Goal: Register for event/course

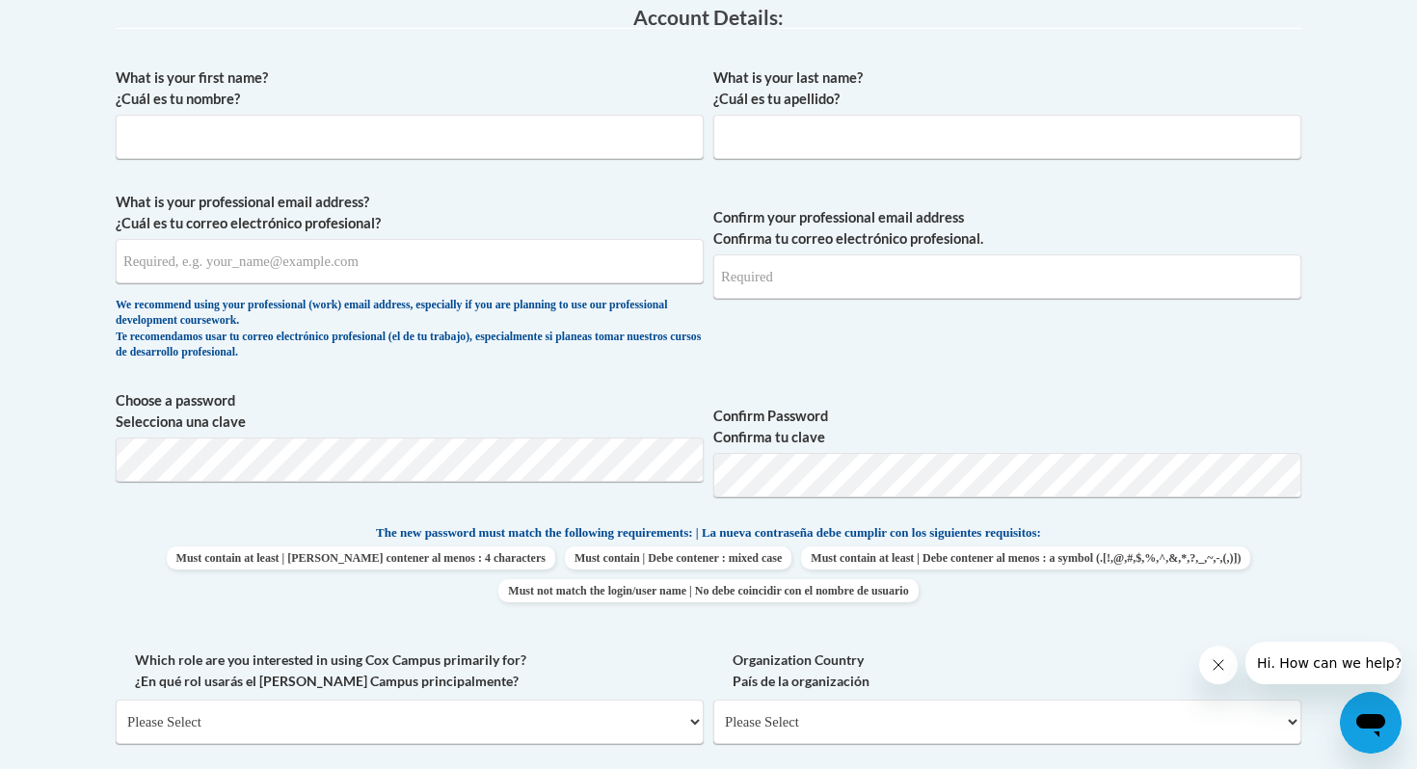
scroll to position [485, 0]
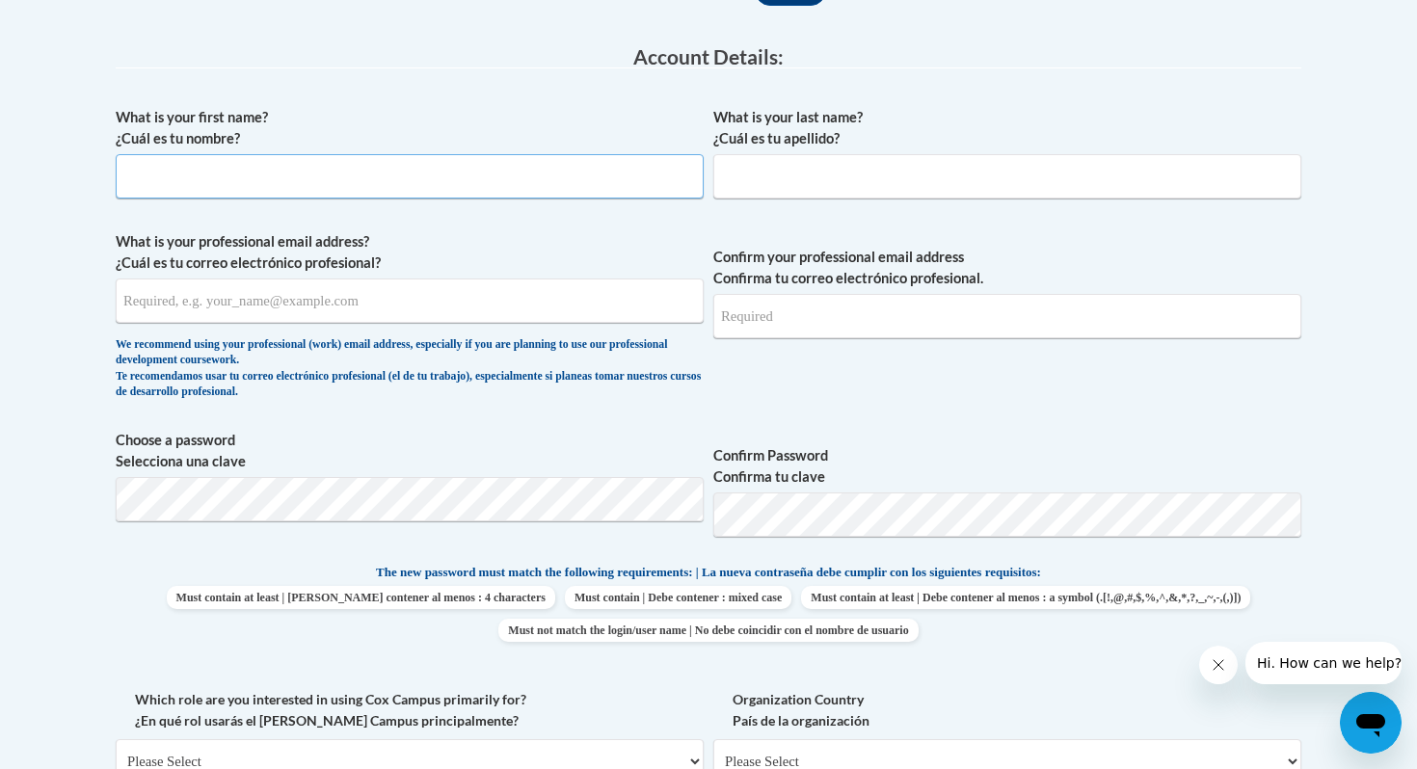
click at [291, 181] on input "What is your first name? ¿Cuál es tu nombre?" at bounding box center [410, 176] width 588 height 44
type input "Jordyn"
click at [759, 158] on input "What is your last name? ¿Cuál es tu apellido?" at bounding box center [1007, 176] width 588 height 44
type input "Kohtala"
click at [374, 302] on input "What is your professional email address? ¿Cuál es tu correo electrónico profesi…" at bounding box center [410, 301] width 588 height 44
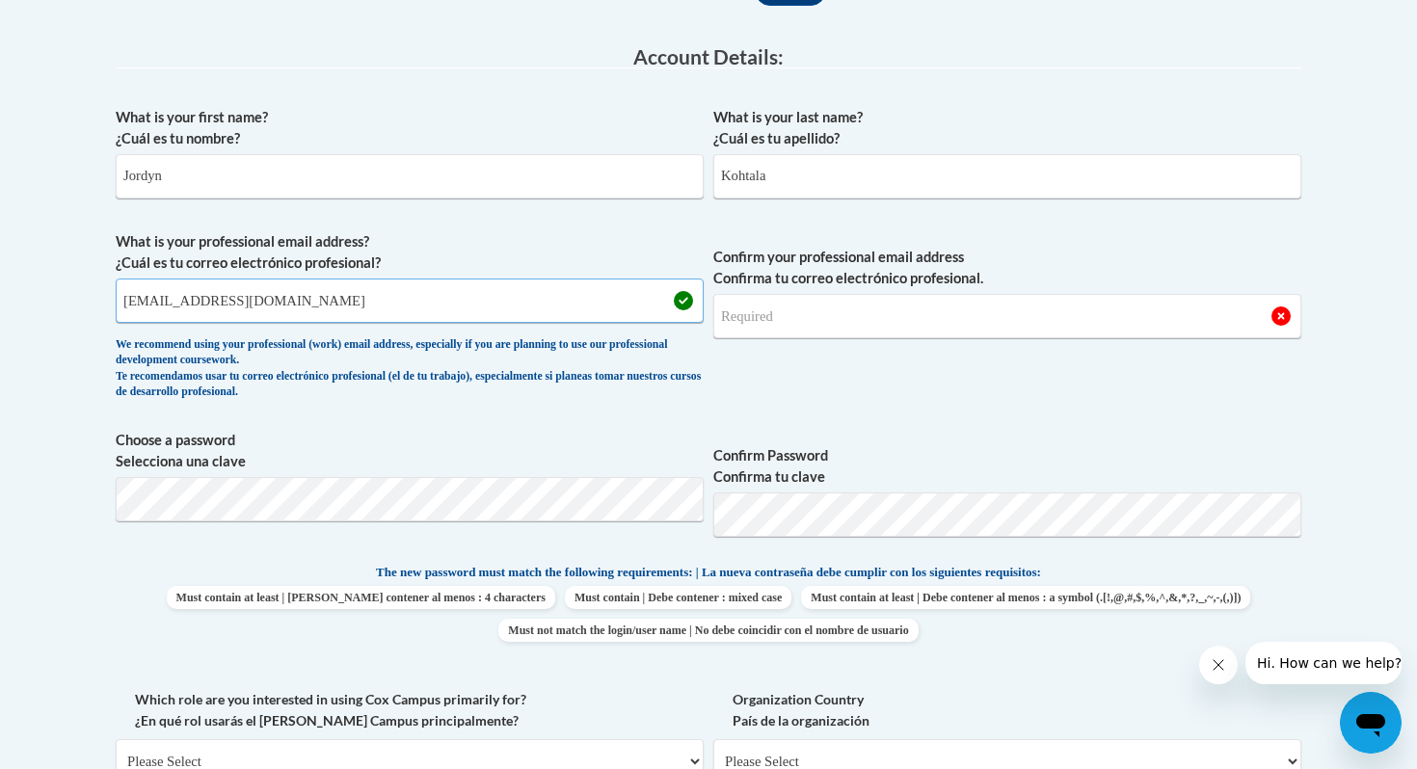
type input "jordyn.kohtala@k12.hi.us"
click at [812, 326] on input "Confirm your professional email address Confirma tu correo electrónico profesio…" at bounding box center [1007, 316] width 588 height 44
type input "jordyn.kohtala@k12.hi.us"
click at [1159, 430] on span "Confirm Password Confirma tu clave" at bounding box center [1007, 491] width 588 height 122
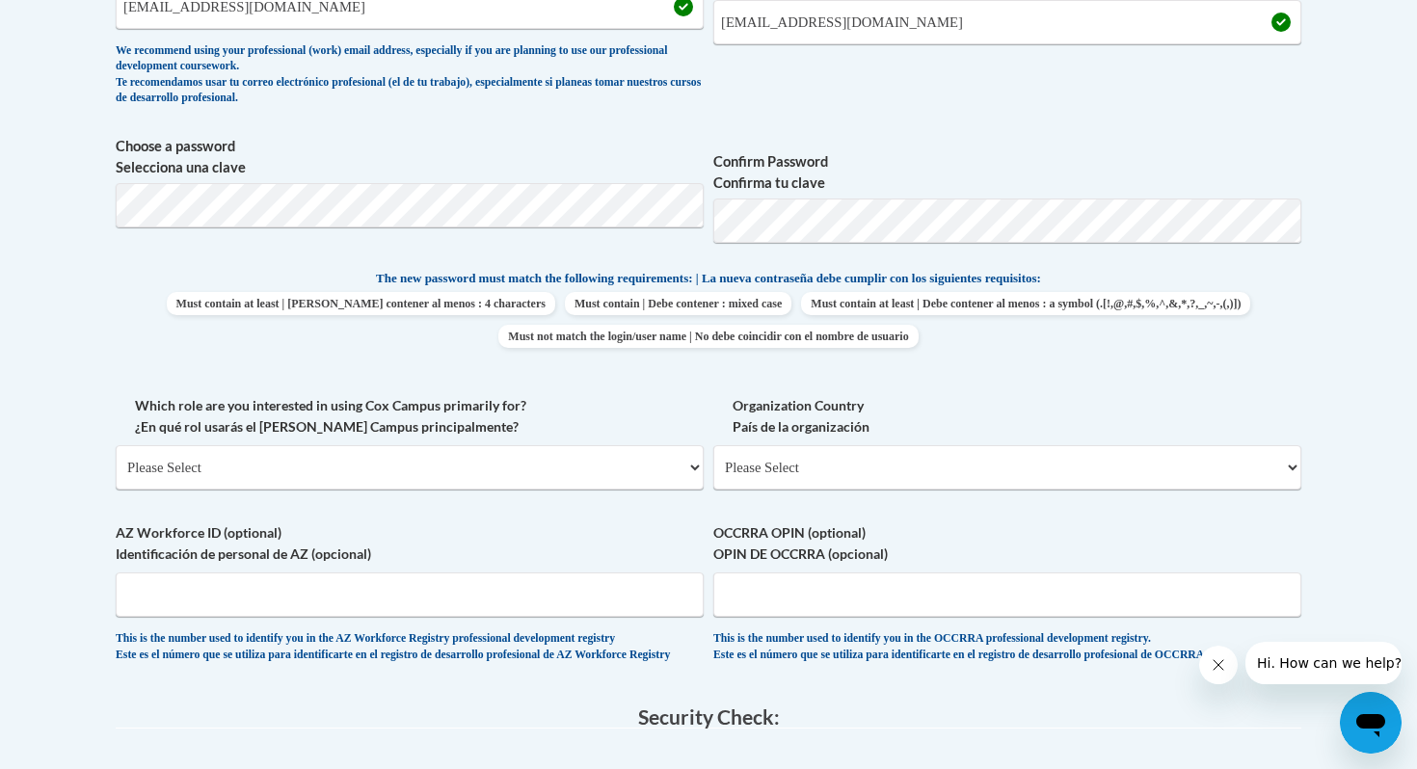
scroll to position [780, 0]
click at [523, 462] on select "Please Select College/University | Colegio/Universidad Community/Nonprofit Part…" at bounding box center [410, 466] width 588 height 44
select select "fbf2d438-af2f-41f8-98f1-81c410e29de3"
click at [116, 444] on select "Please Select College/University | Colegio/Universidad Community/Nonprofit Part…" at bounding box center [410, 466] width 588 height 44
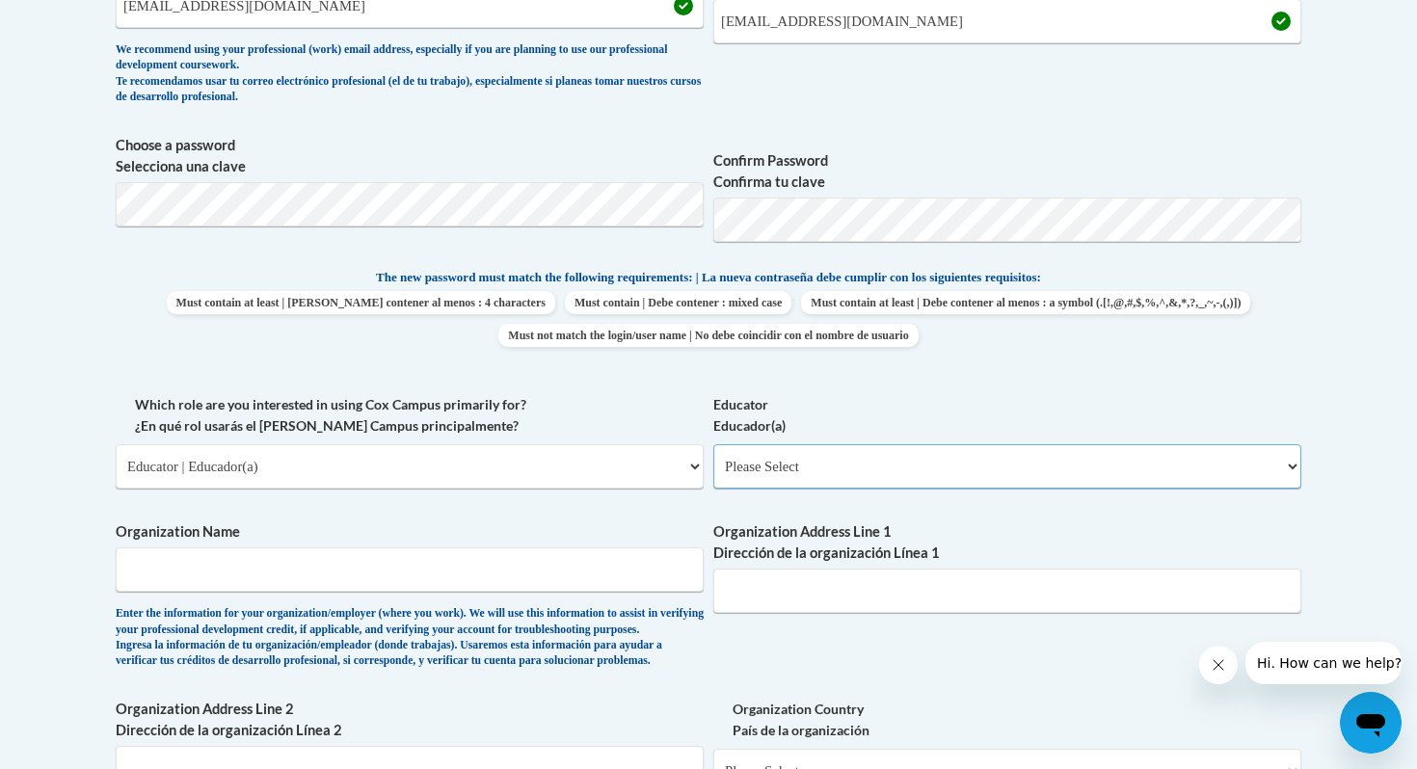
click at [812, 478] on select "Please Select Early Learning/Daycare Teacher/Family Home Care Provider | Maestr…" at bounding box center [1007, 466] width 588 height 44
select select "8e40623d-54d0-45cd-9f92-5df65cd3f8cf"
click at [713, 444] on select "Please Select Early Learning/Daycare Teacher/Family Home Care Provider | Maestr…" at bounding box center [1007, 466] width 588 height 44
click at [336, 568] on input "Organization Name" at bounding box center [410, 569] width 588 height 44
type input "Kailua Elementary"
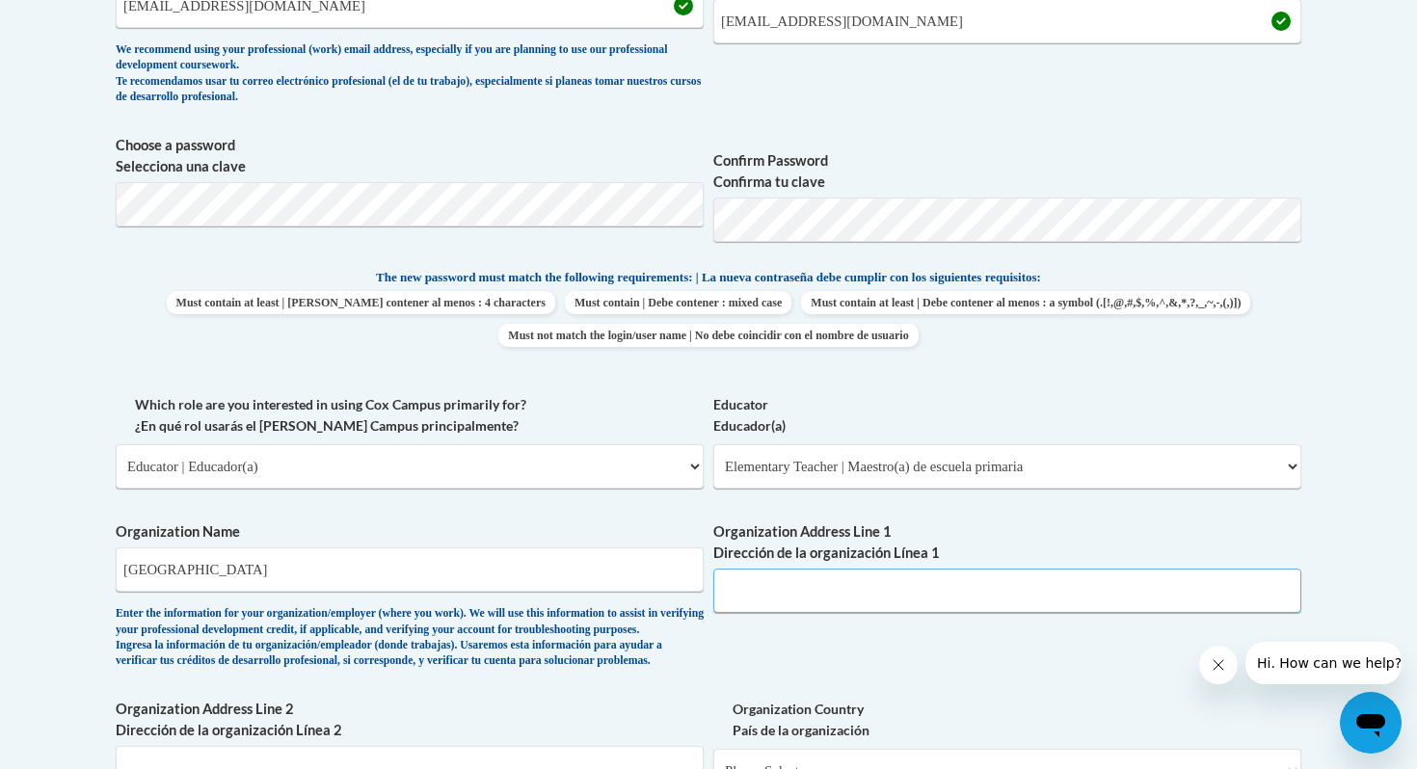
click at [861, 593] on input "Organization Address Line 1 Dirección de la organización Línea 1" at bounding box center [1007, 591] width 588 height 44
paste input "315 Kuulei Rd, Kailua, HI 96734"
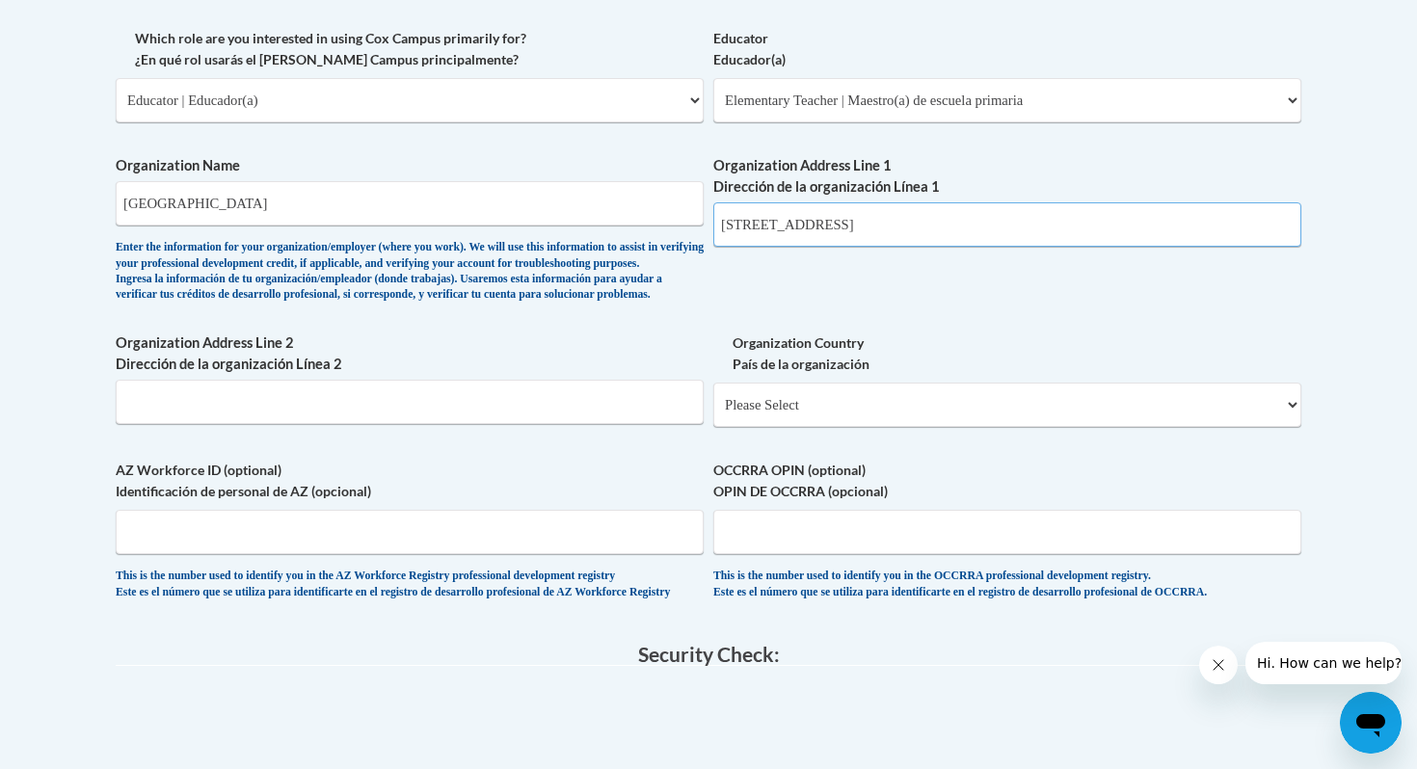
scroll to position [1163, 0]
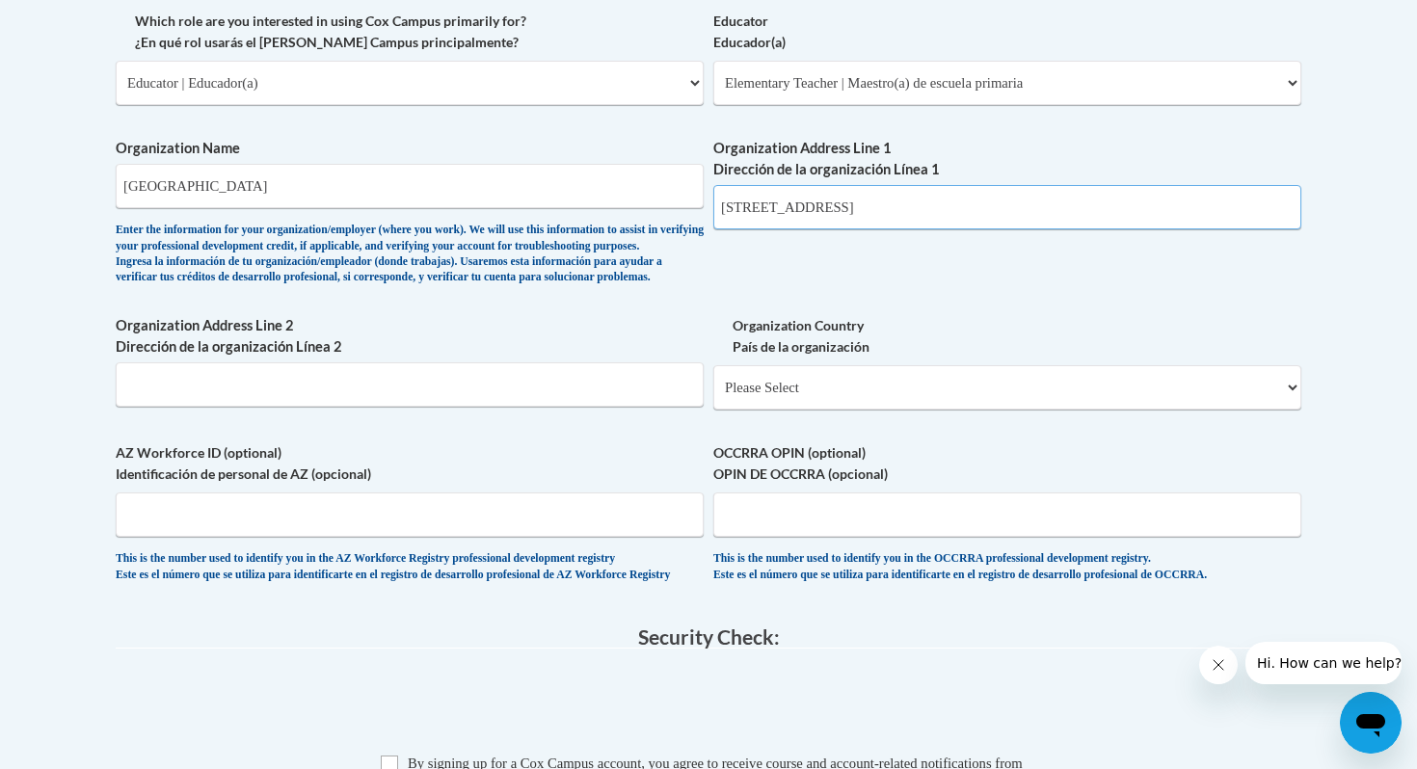
type input "315 Kuulei Rd, Kailua, HI 96734"
click at [912, 410] on select "Please Select United States | Estados Unidos Outside of the United States | Fue…" at bounding box center [1007, 387] width 588 height 44
select select "ad49bcad-a171-4b2e-b99c-48b446064914"
click at [713, 396] on select "Please Select United States | Estados Unidos Outside of the United States | Fue…" at bounding box center [1007, 387] width 588 height 44
select select
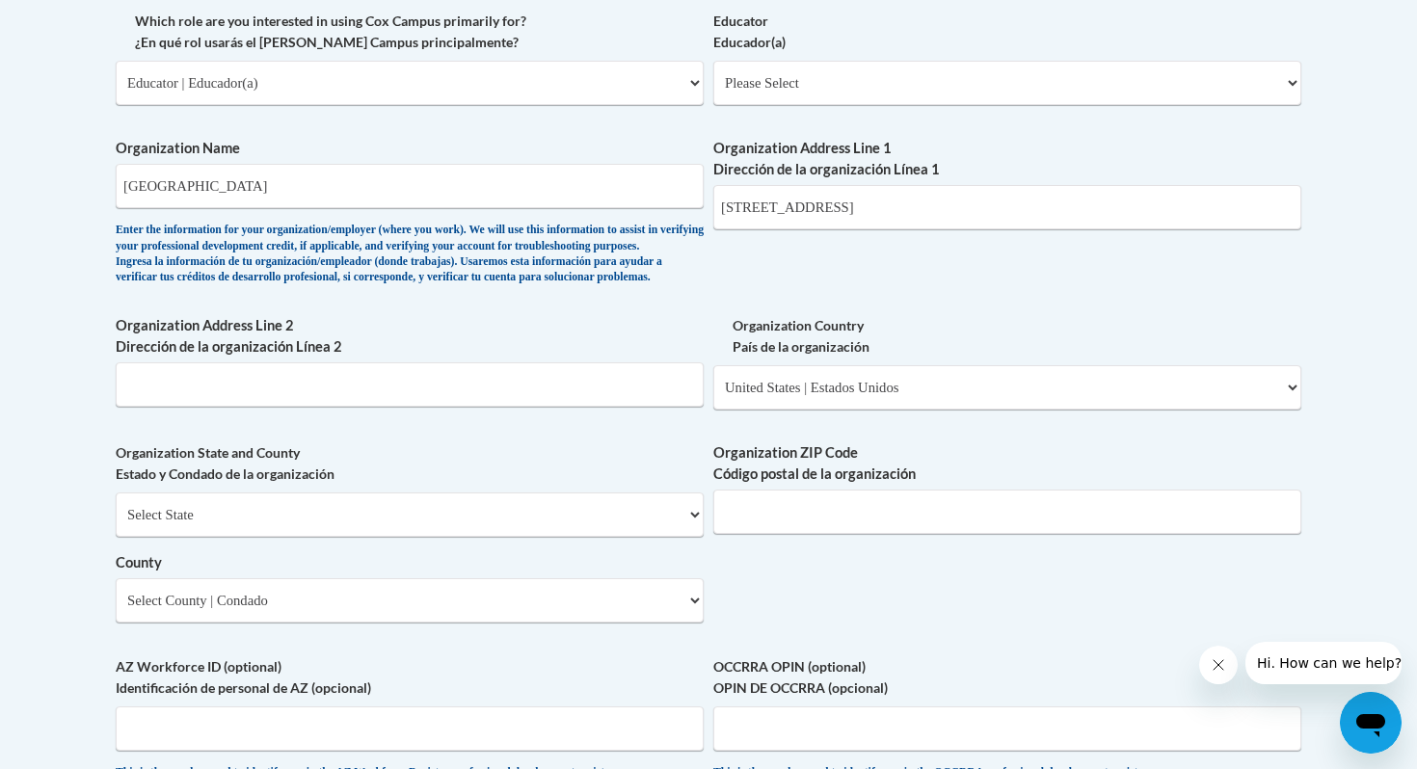
click at [913, 330] on div "What is your first name? ¿Cuál es tu nombre? Jordyn What is your last name? ¿Cu…" at bounding box center [708, 118] width 1185 height 1398
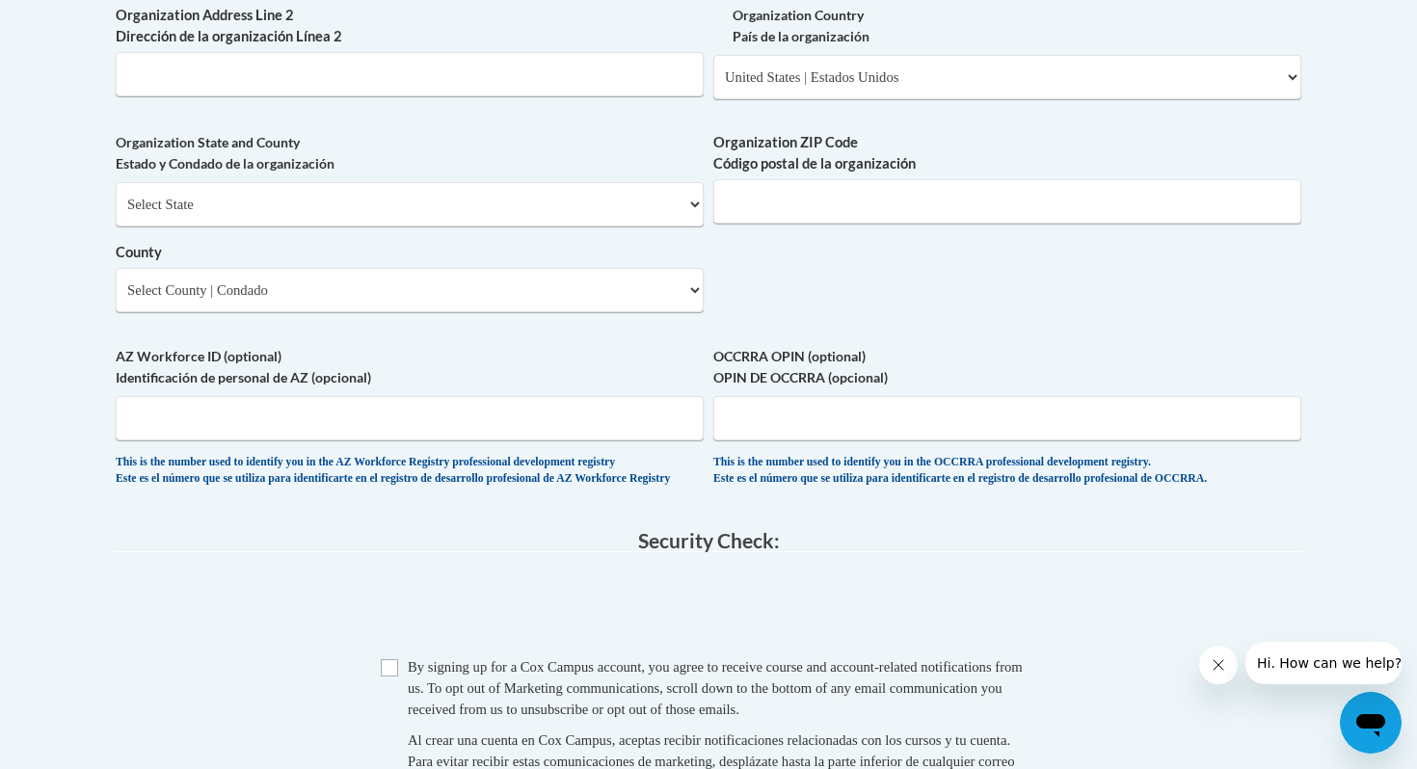
scroll to position [1475, 0]
click at [659, 226] on select "Select State Alabama Alaska Arizona Arkansas California Colorado Connecticut De…" at bounding box center [410, 203] width 588 height 44
select select "Hawaii"
click at [116, 213] on select "Select State Alabama Alaska Arizona Arkansas California Colorado Connecticut De…" at bounding box center [410, 203] width 588 height 44
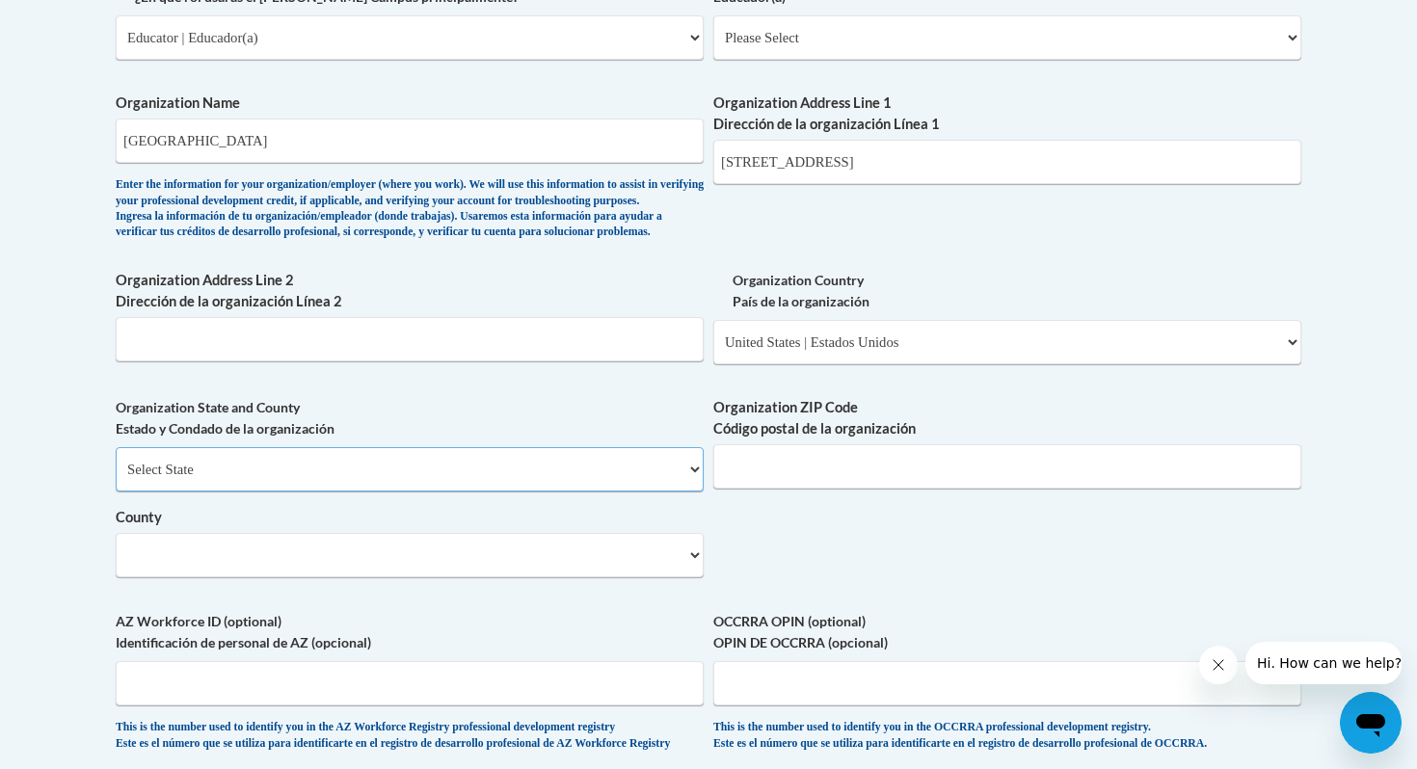
scroll to position [1185, 0]
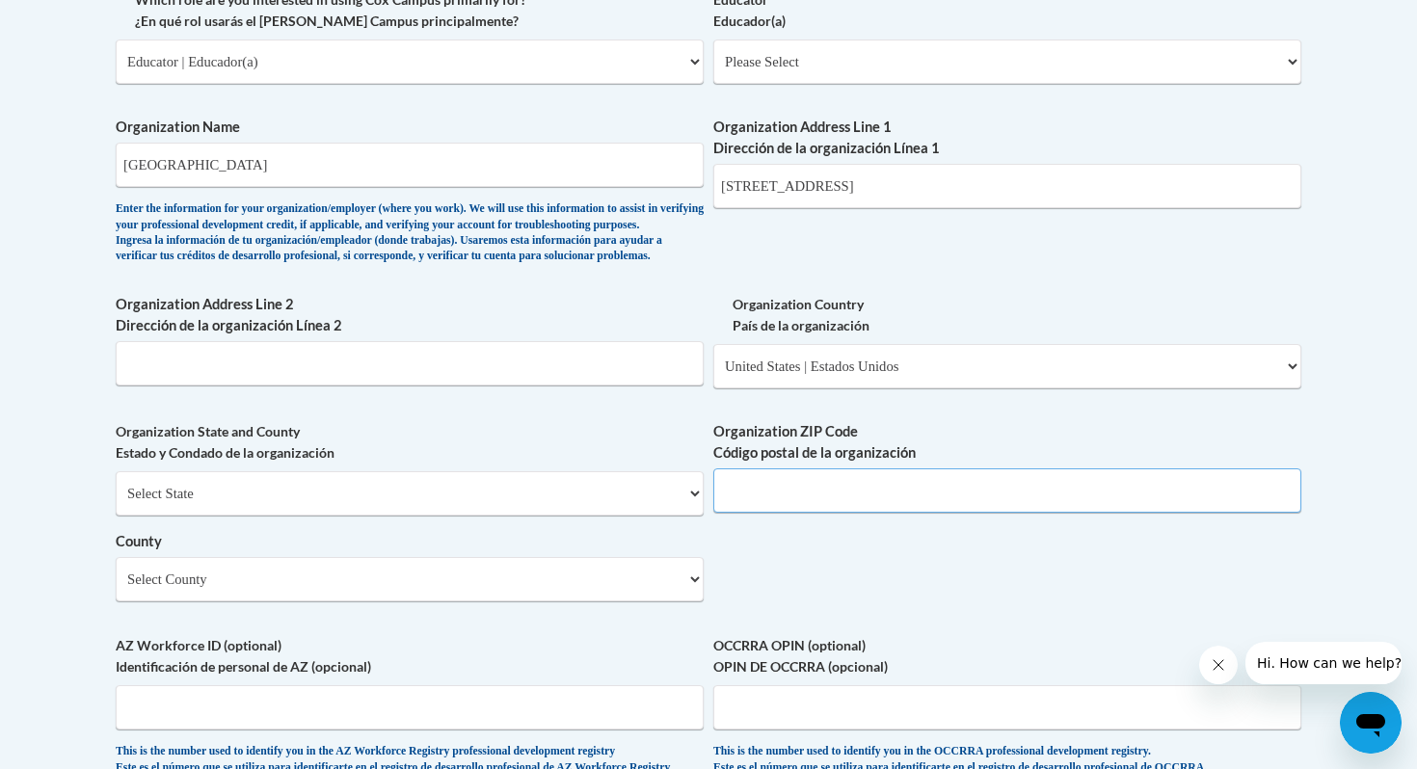
click at [856, 513] on input "Organization ZIP Code Código postal de la organización" at bounding box center [1007, 490] width 588 height 44
type input "96734"
drag, startPoint x: 941, startPoint y: 187, endPoint x: 884, endPoint y: 186, distance: 56.9
click at [884, 186] on input "315 Kuulei Rd, Kailua, HI 96734" at bounding box center [1007, 186] width 588 height 44
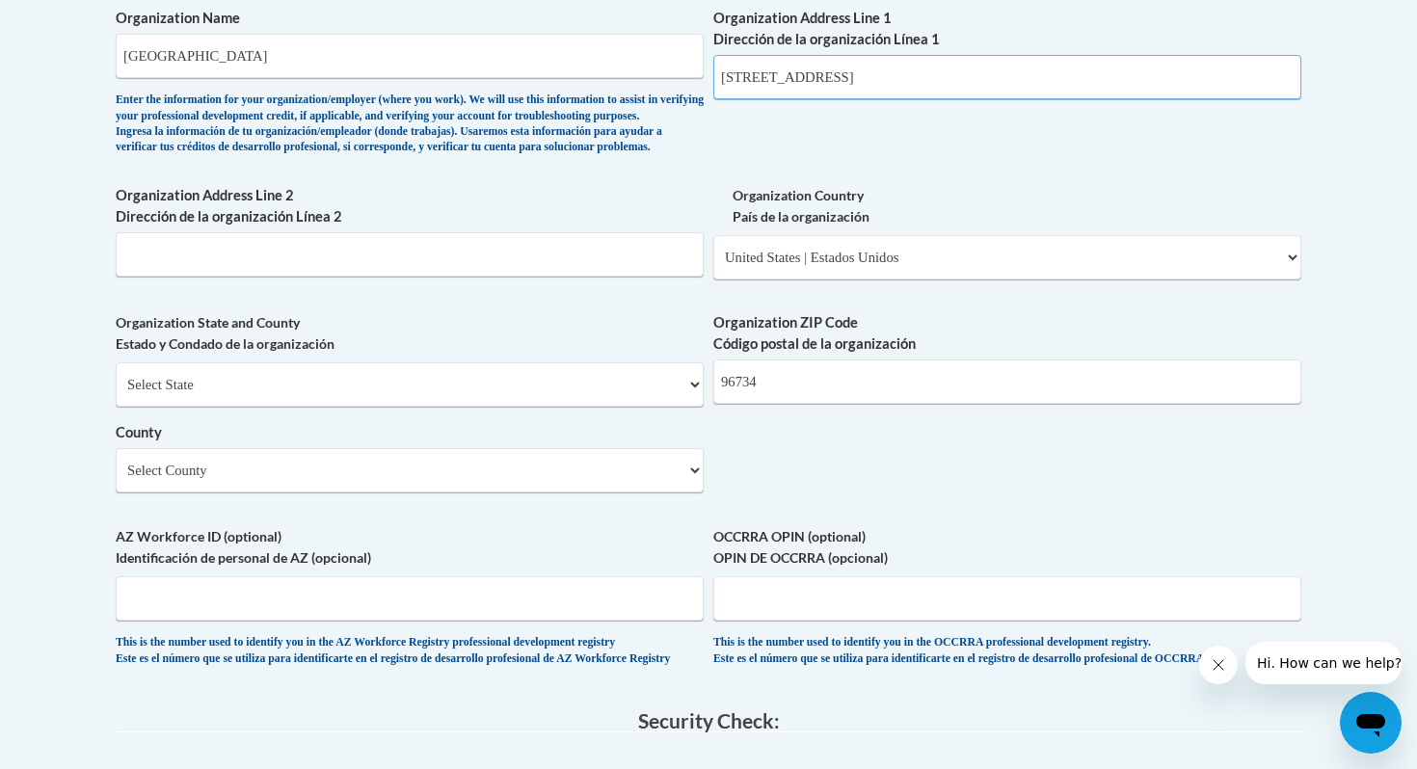
scroll to position [1331, 0]
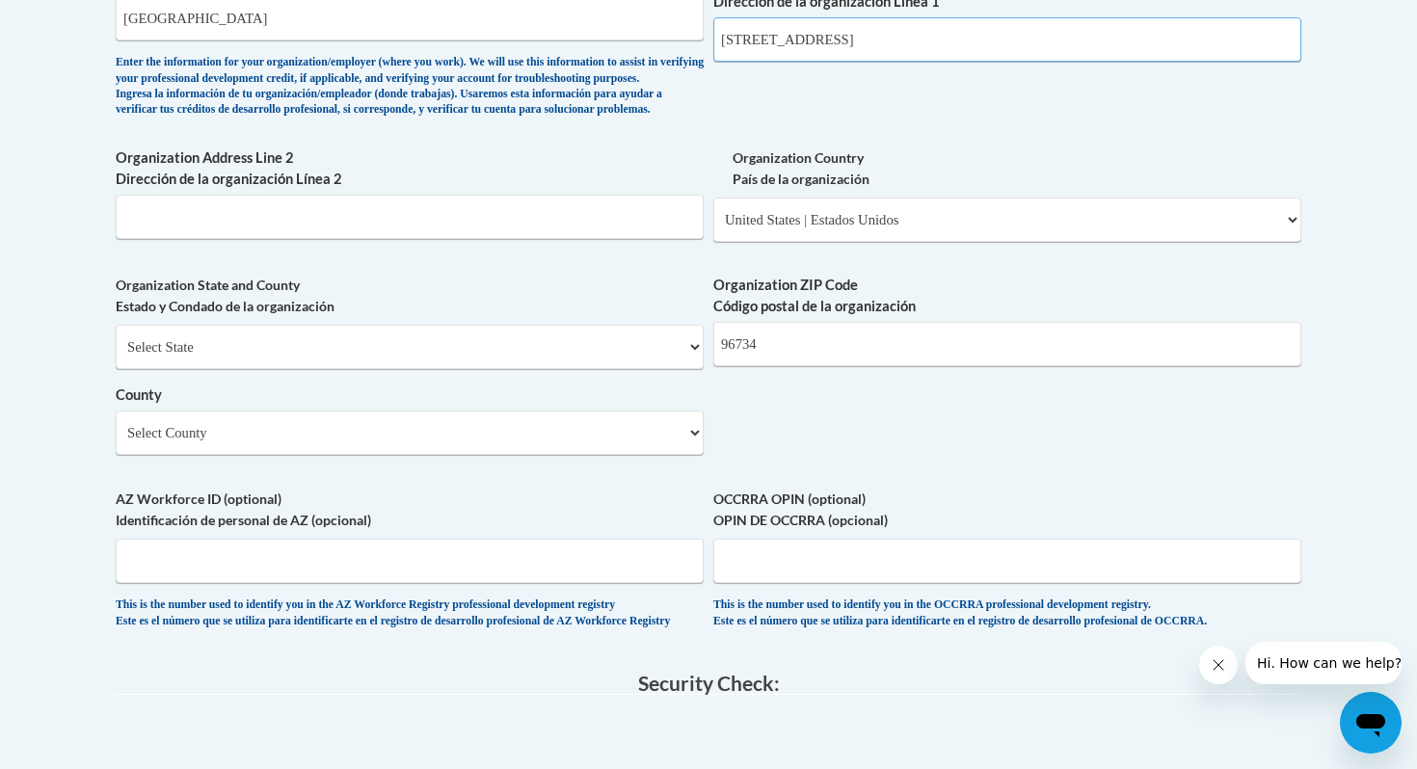
type input "315 Kuulei Rd, Kailua, HI"
click at [581, 455] on select "Select County Hawaii Honolulu Kalawao Kauai Maui" at bounding box center [410, 433] width 588 height 44
select select "Honolulu"
click at [116, 442] on select "Select County Hawaii Honolulu Kalawao Kauai Maui" at bounding box center [410, 433] width 588 height 44
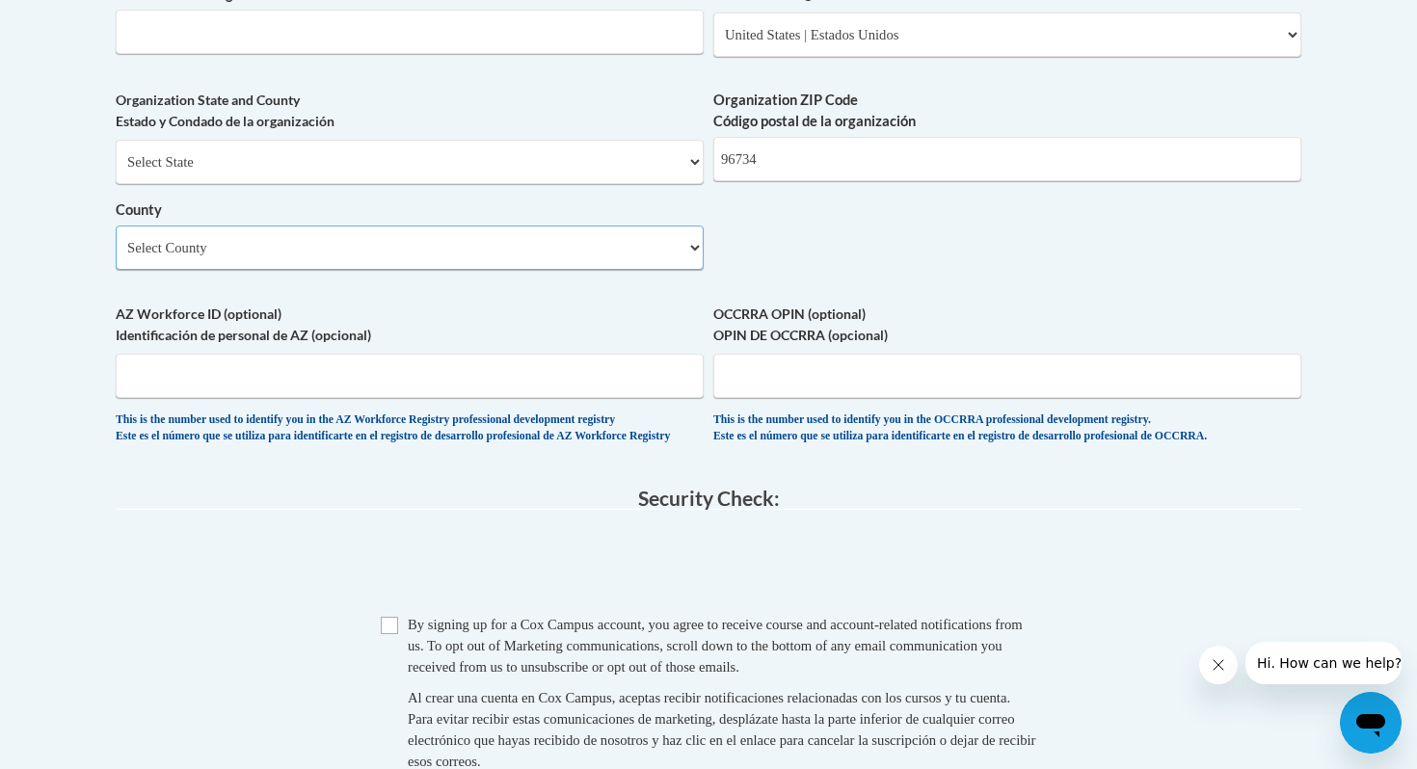
scroll to position [1553, 0]
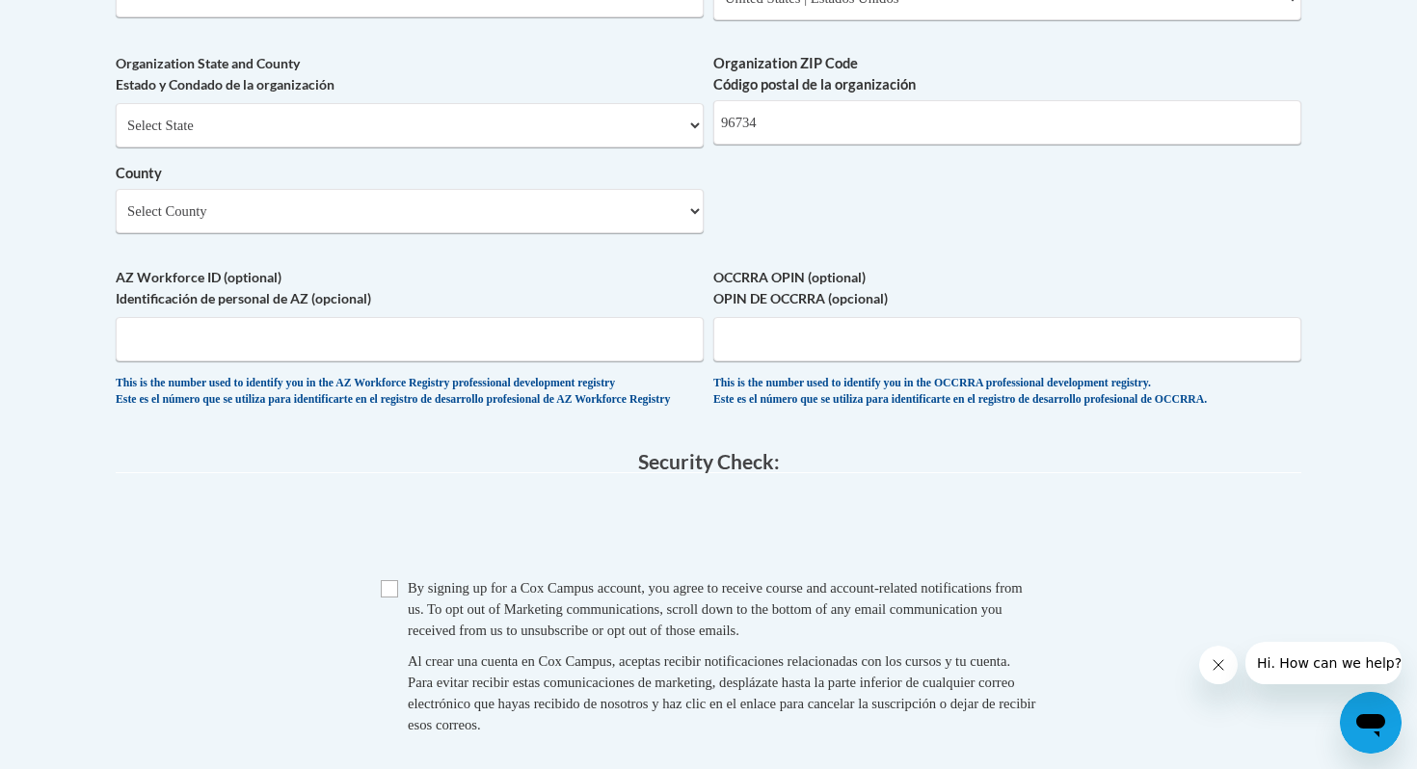
click at [380, 522] on fieldset "Security Check: Enter the security code + = TextBox Checkbox" at bounding box center [708, 615] width 1185 height 328
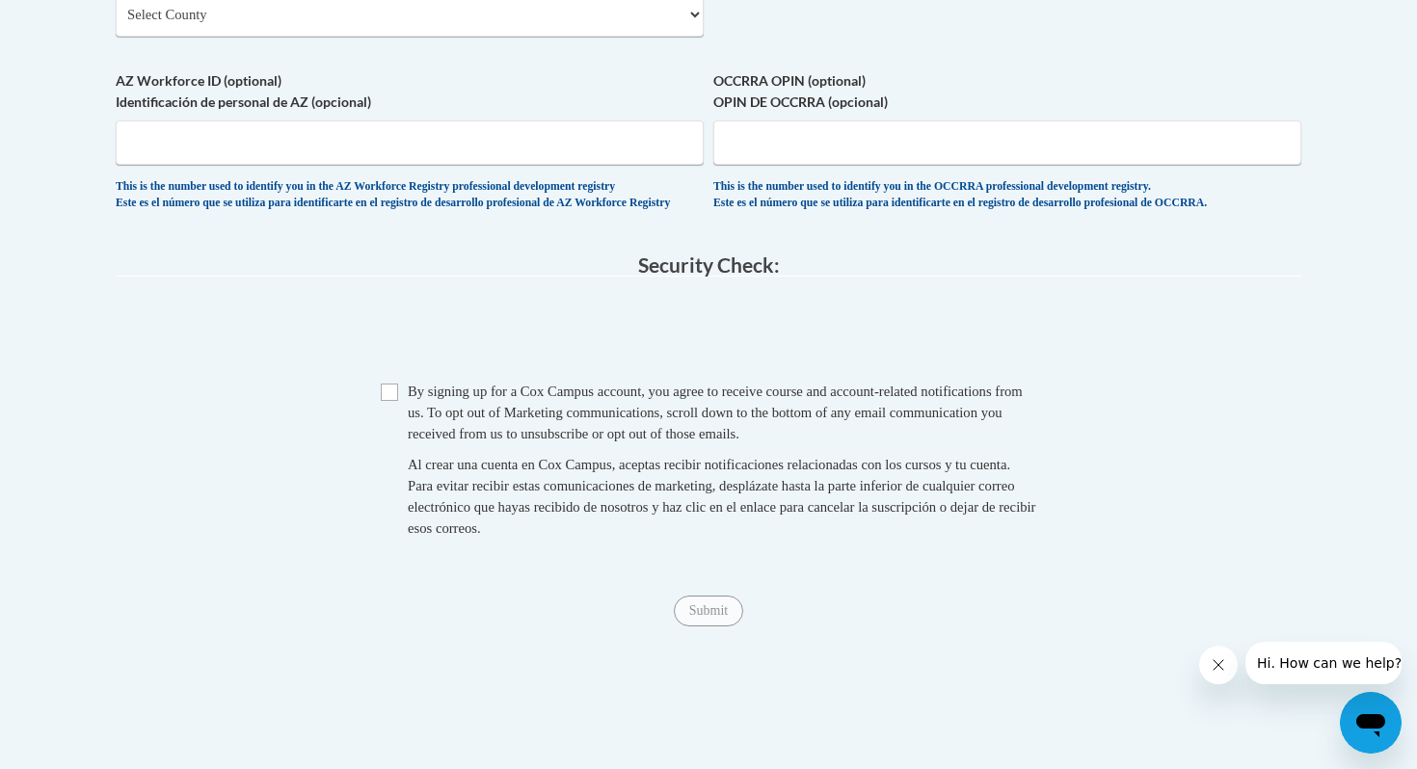
scroll to position [1750, 0]
click at [394, 400] on input "Checkbox" at bounding box center [389, 391] width 17 height 17
checkbox input "true"
click at [703, 626] on input "Submit" at bounding box center [708, 610] width 69 height 31
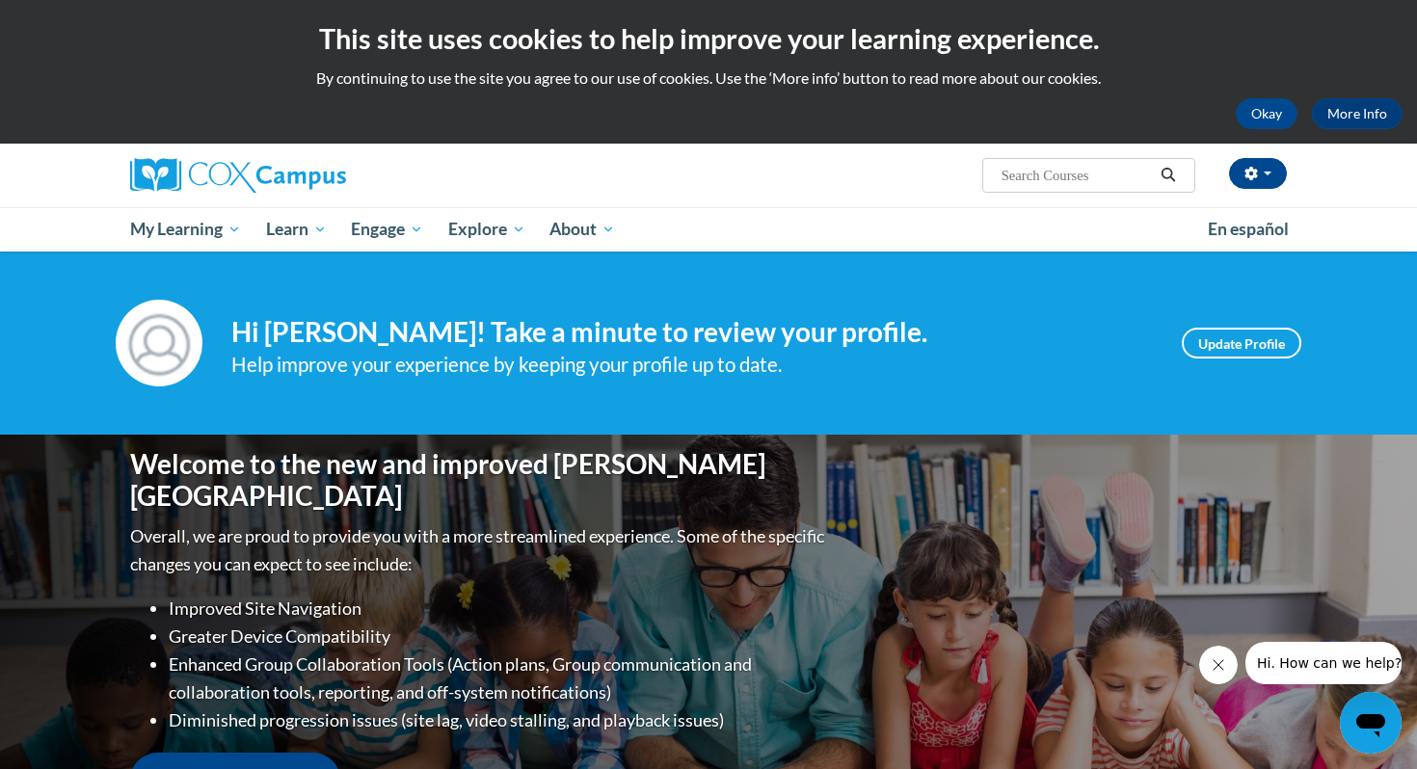
click at [1072, 166] on input "Search..." at bounding box center [1076, 175] width 154 height 23
type input "oral language as a foundation"
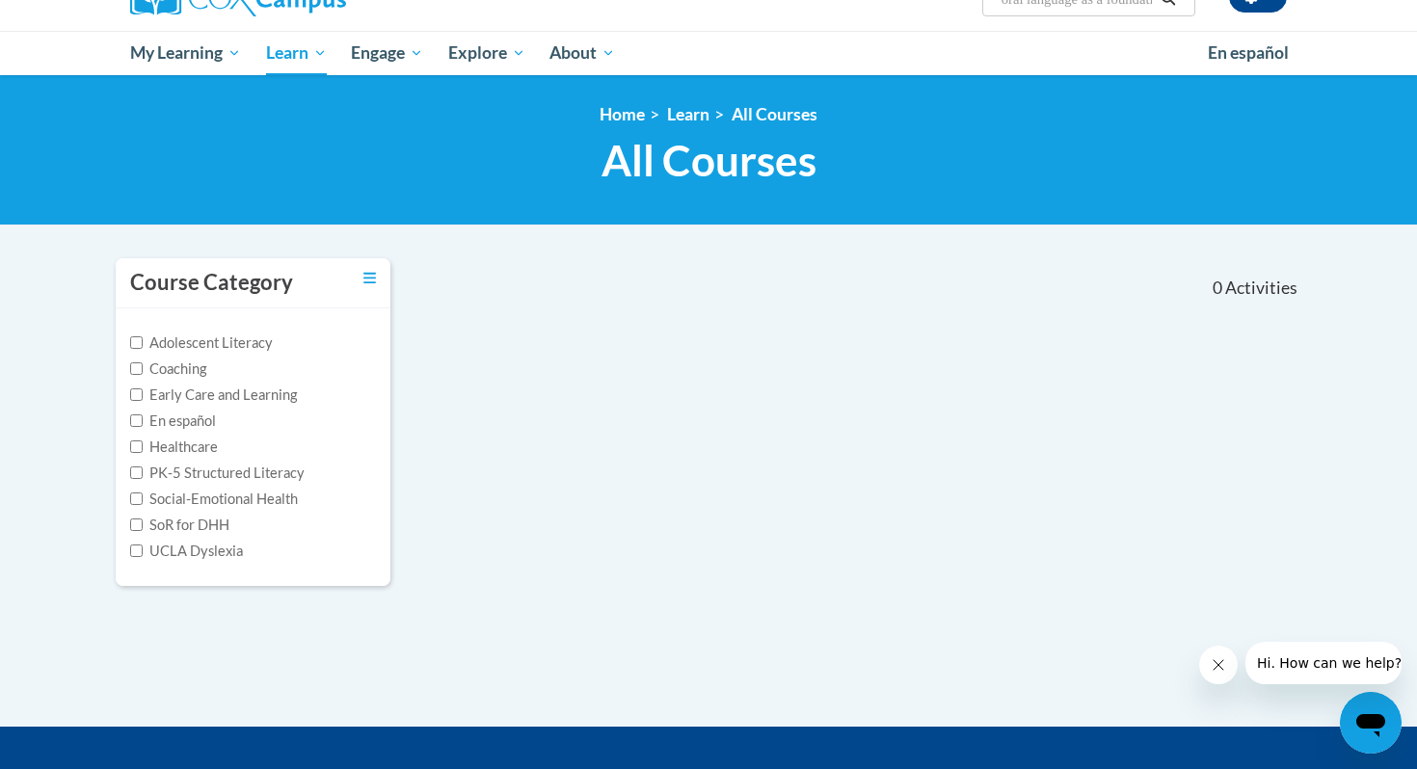
scroll to position [147, 0]
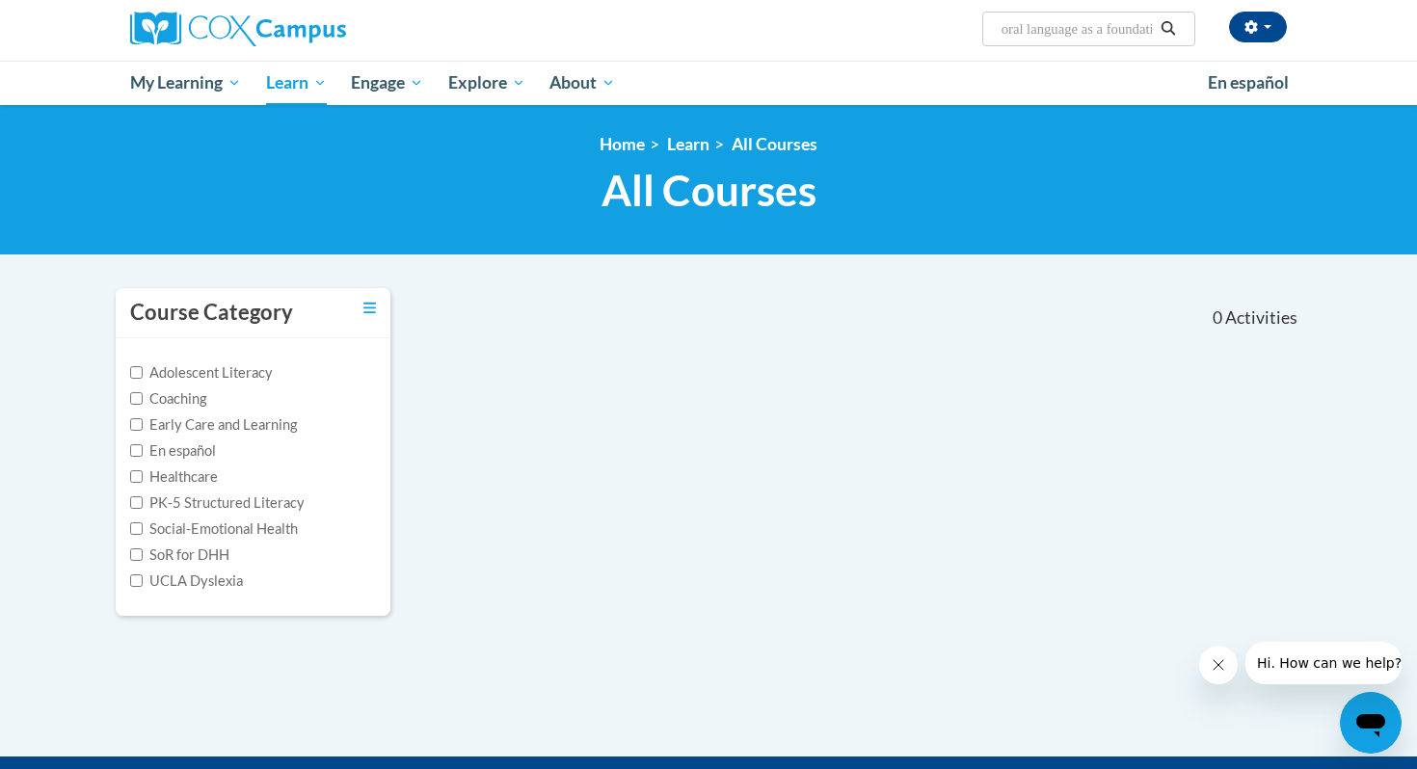
click at [1103, 32] on input "oral language as a foundation" at bounding box center [1076, 28] width 154 height 23
click at [1116, 32] on input "oral language as a foundation" at bounding box center [1076, 28] width 154 height 23
type input "oral language is the foundation"
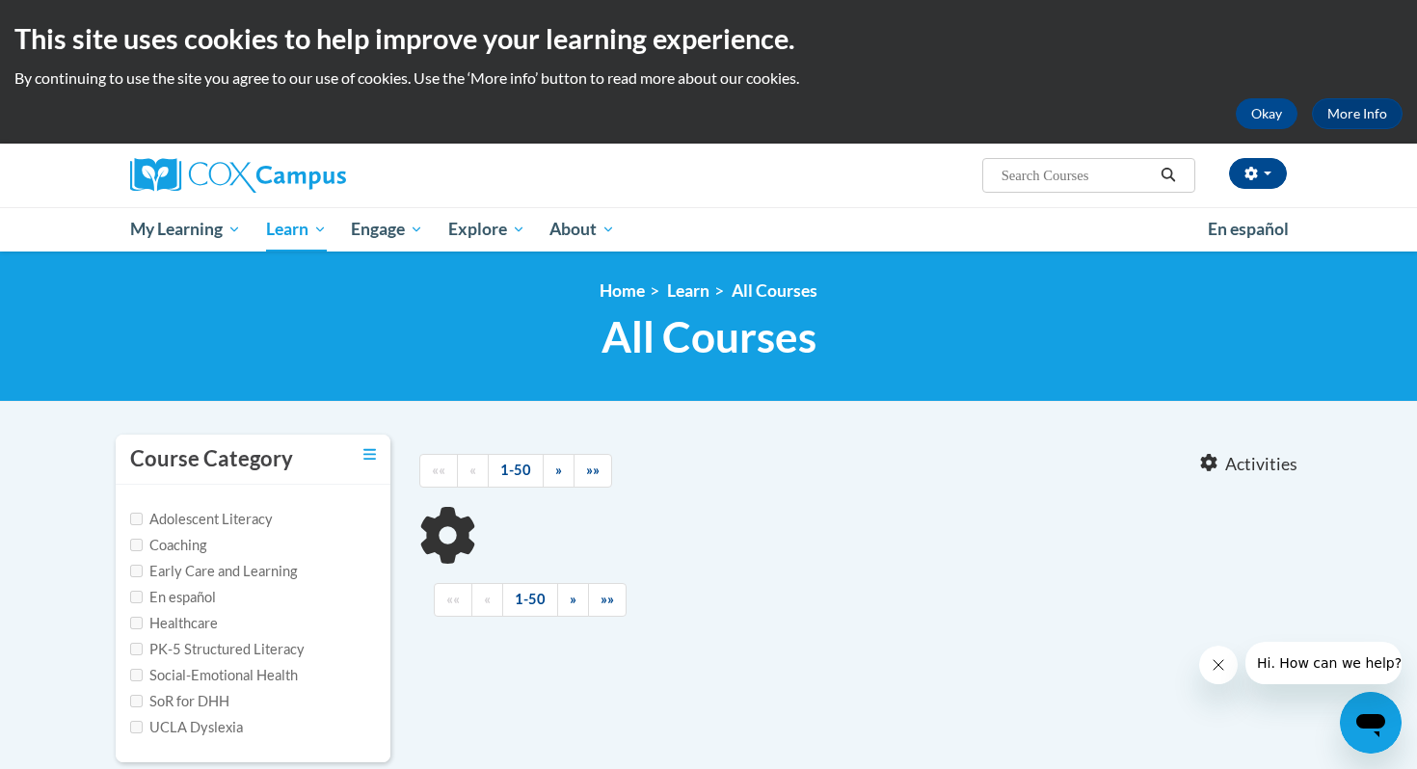
type input "oral language is the foundation"
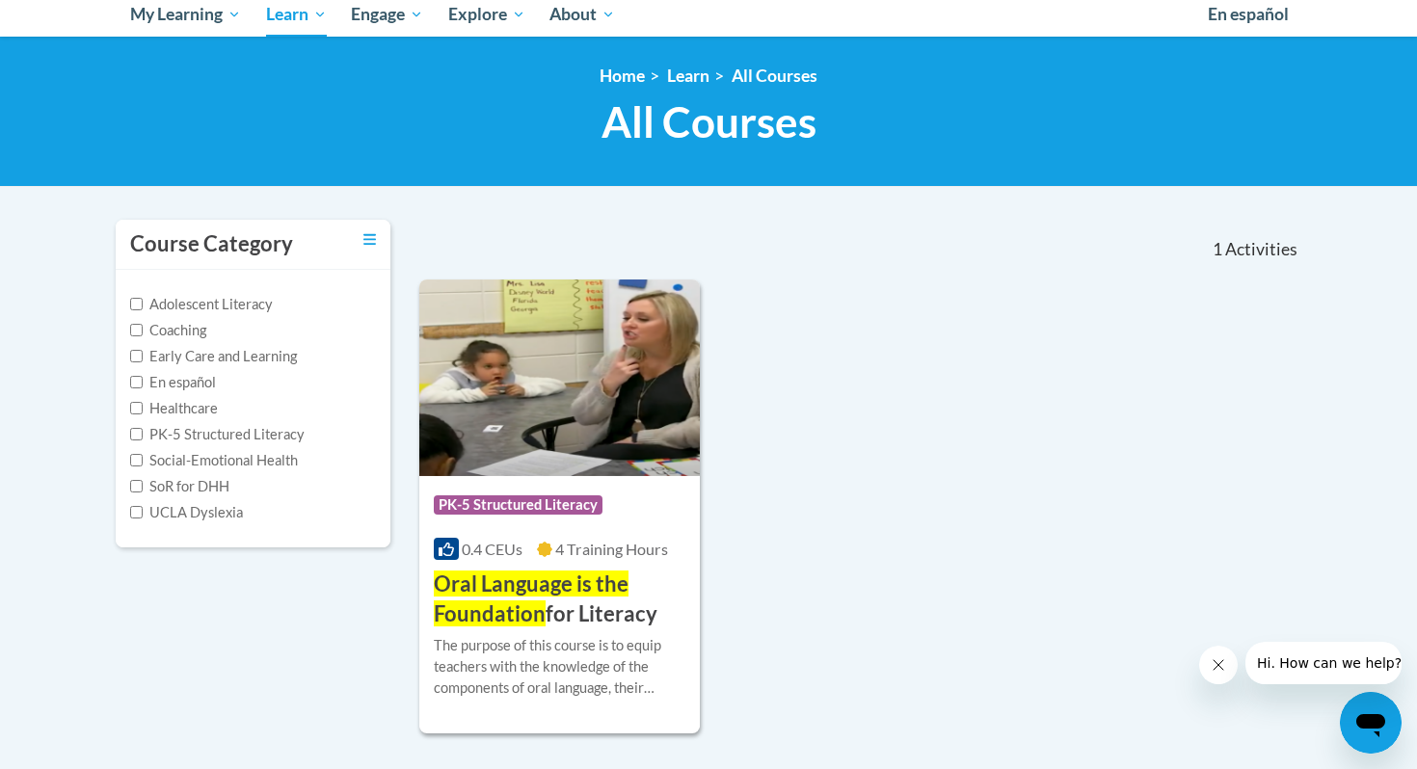
scroll to position [216, 0]
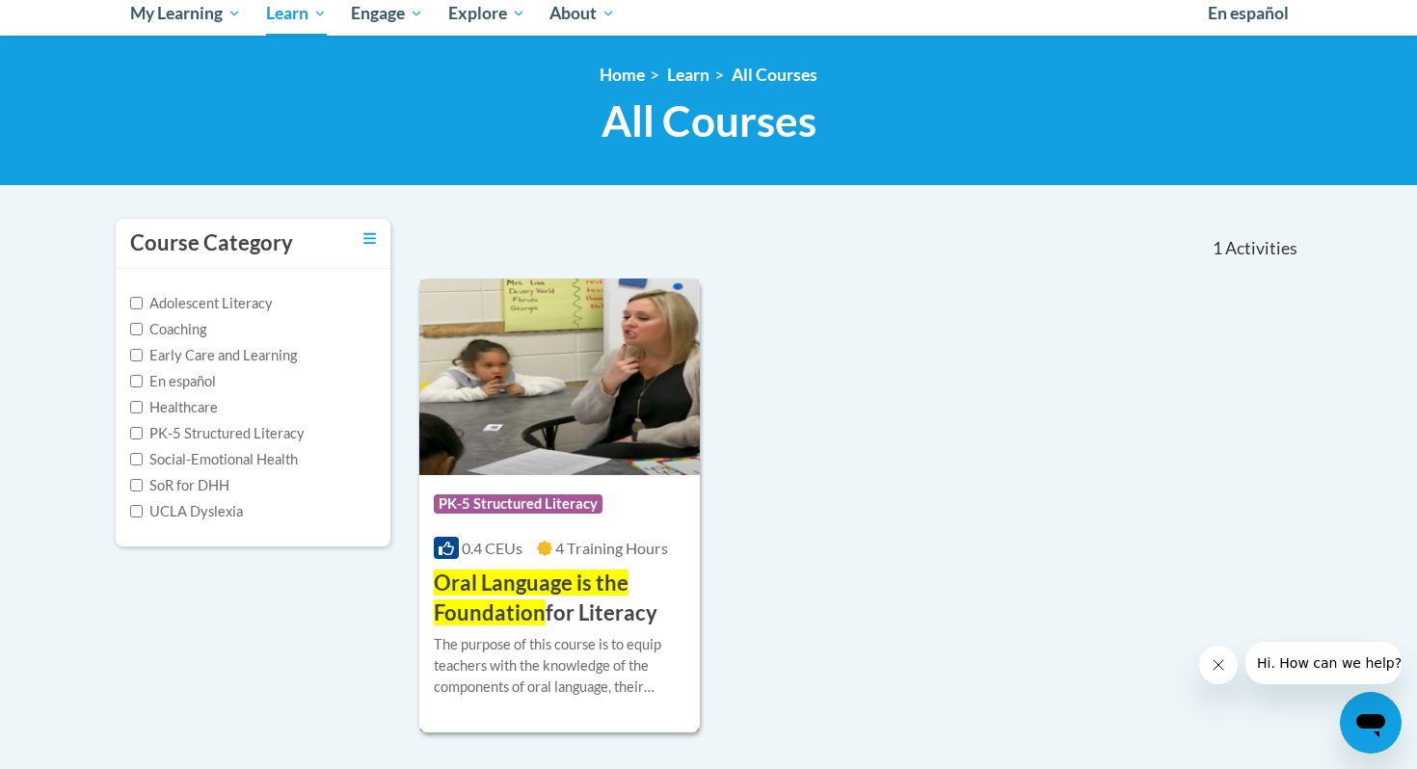
click at [582, 616] on h3 "Oral Language is the Foundation for Literacy" at bounding box center [560, 599] width 252 height 60
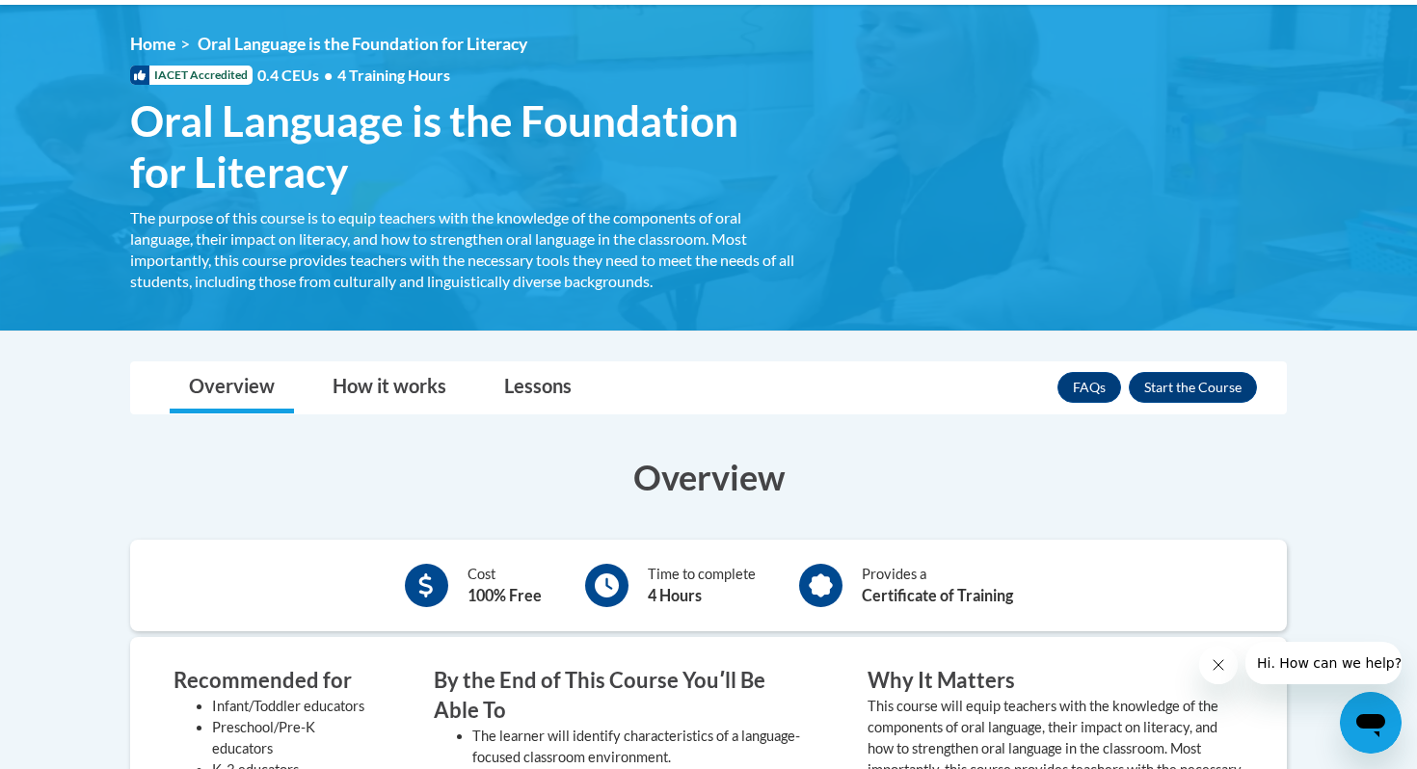
scroll to position [228, 0]
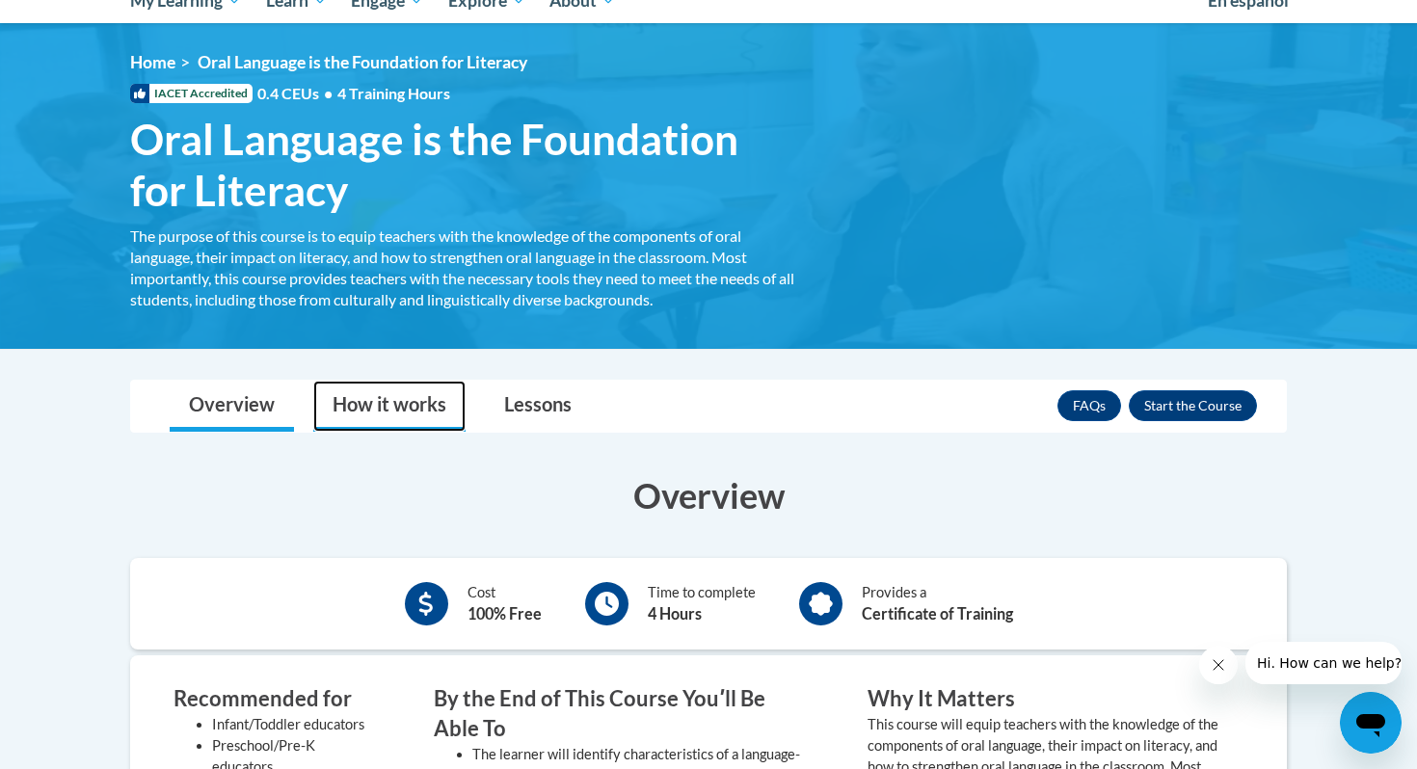
click at [378, 401] on link "How it works" at bounding box center [389, 406] width 152 height 51
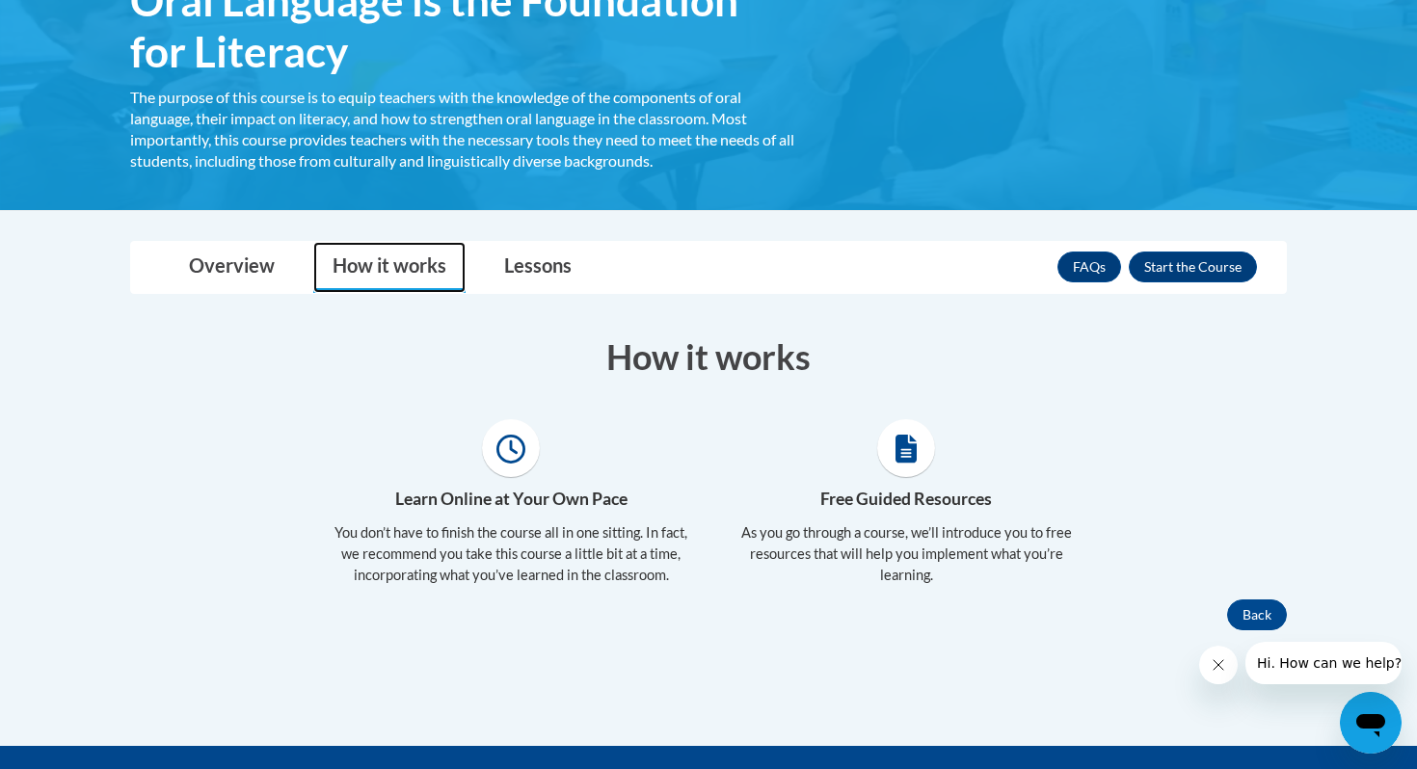
scroll to position [404, 0]
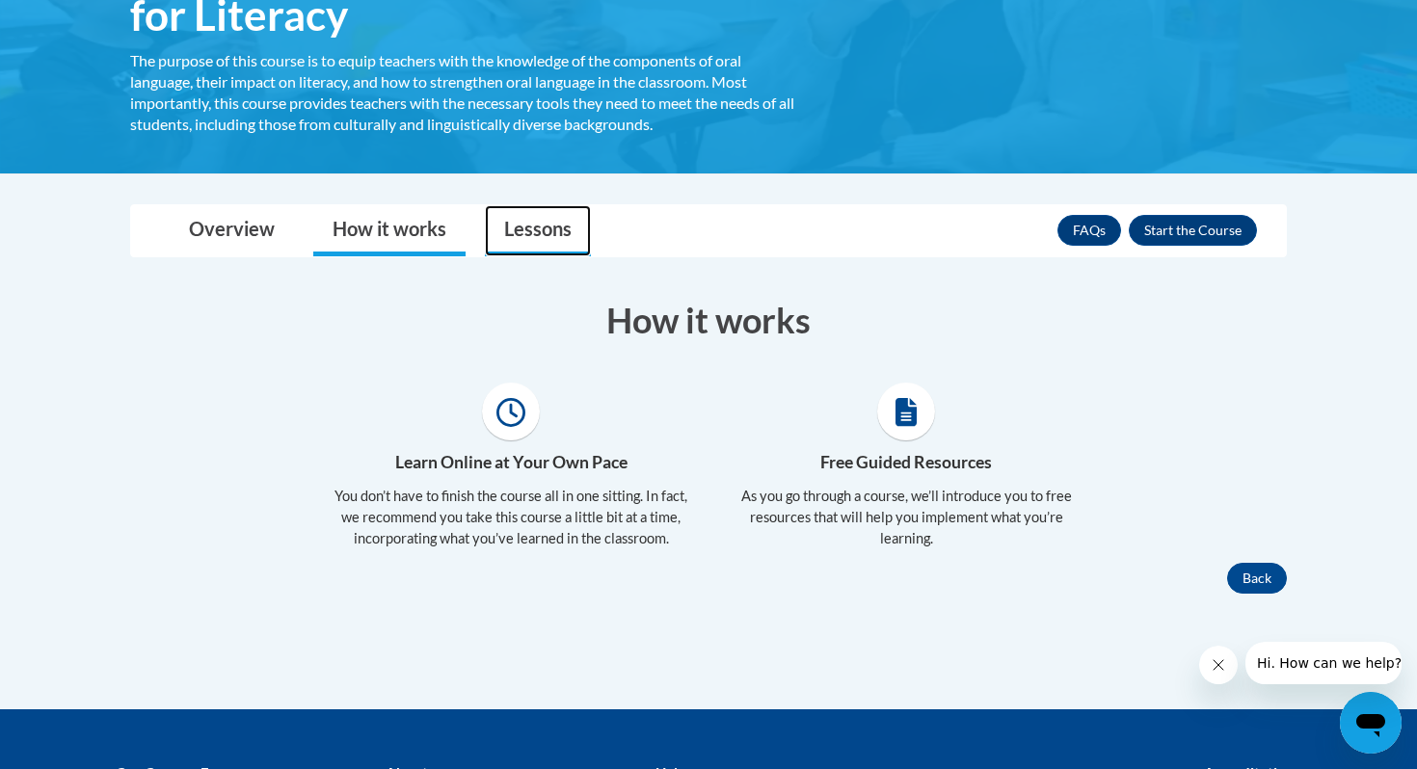
click at [525, 229] on link "Lessons" at bounding box center [538, 230] width 106 height 51
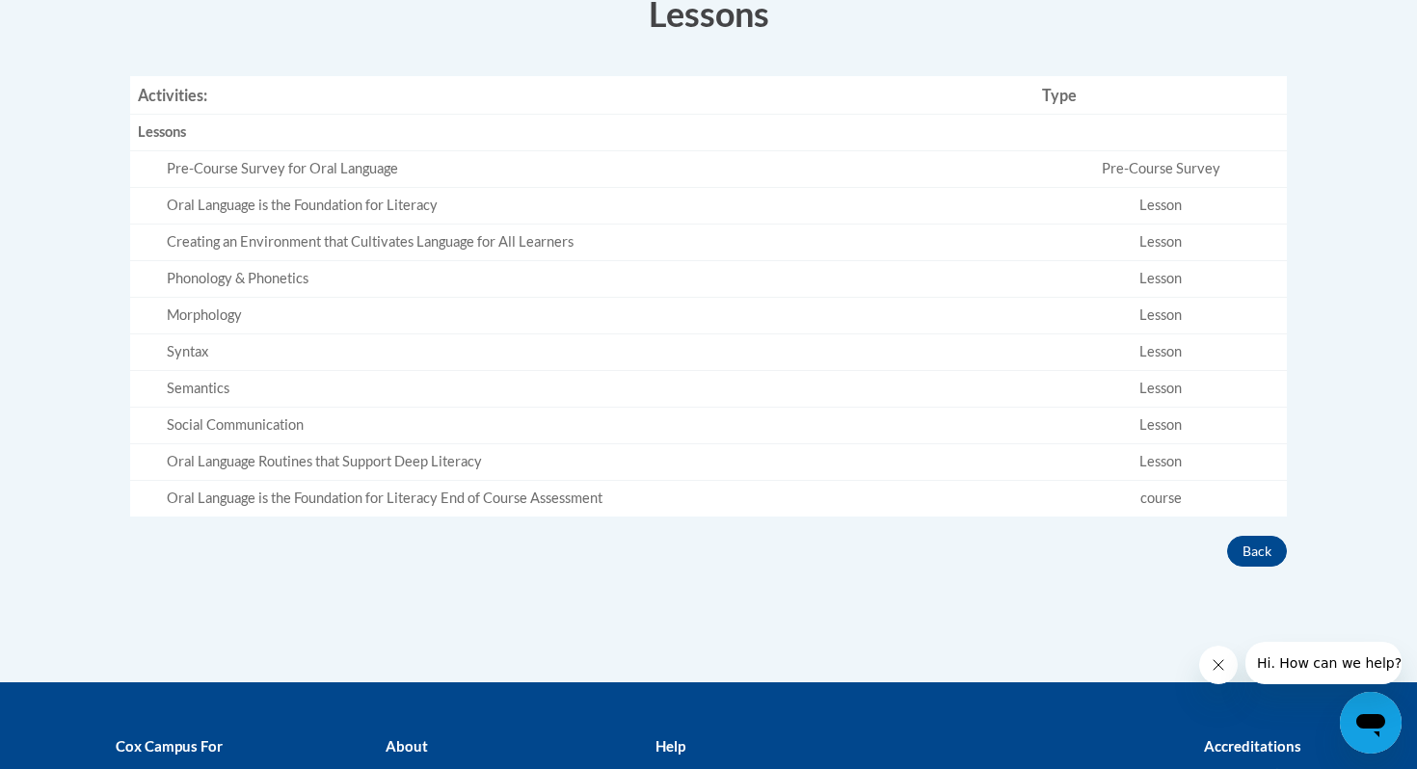
scroll to position [720, 0]
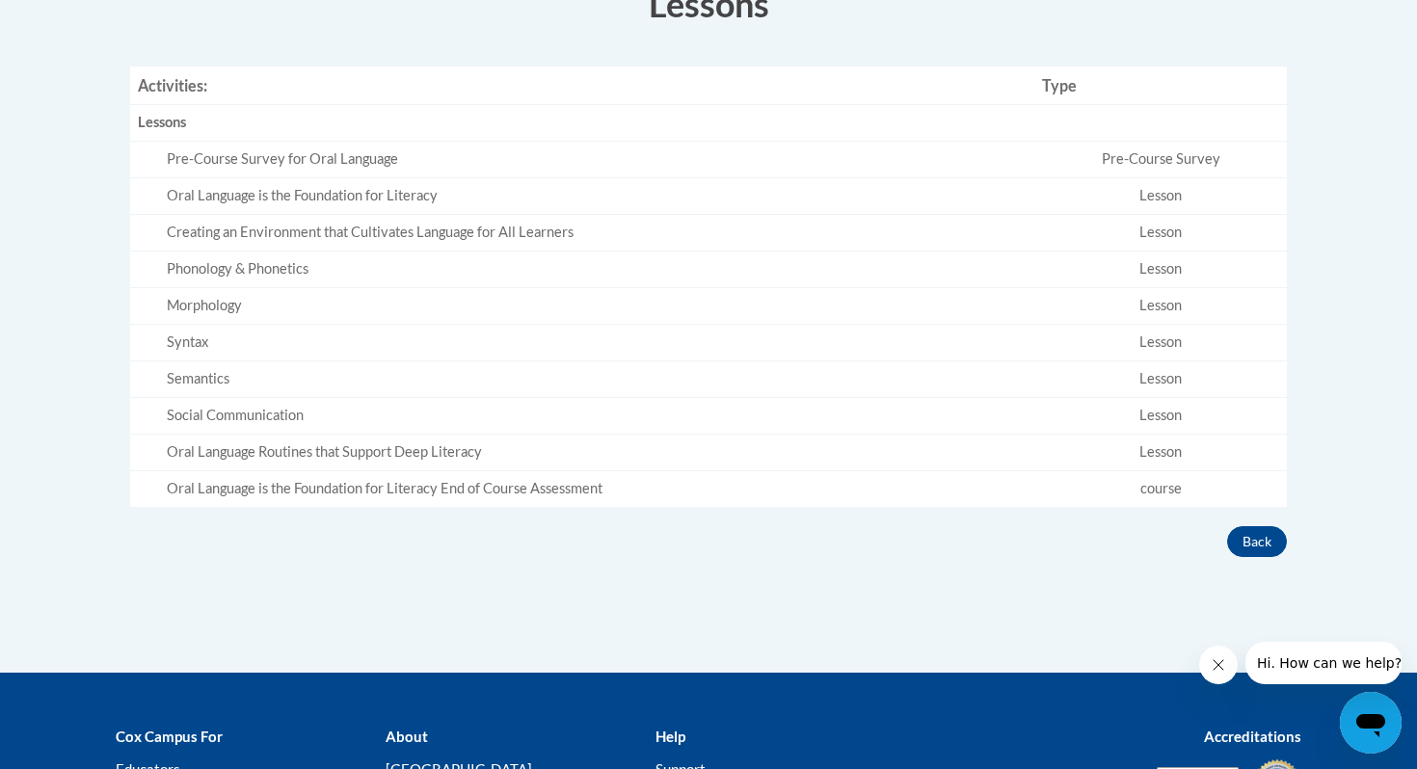
click at [940, 162] on div "Pre-Course Survey for Oral Language" at bounding box center [597, 159] width 860 height 20
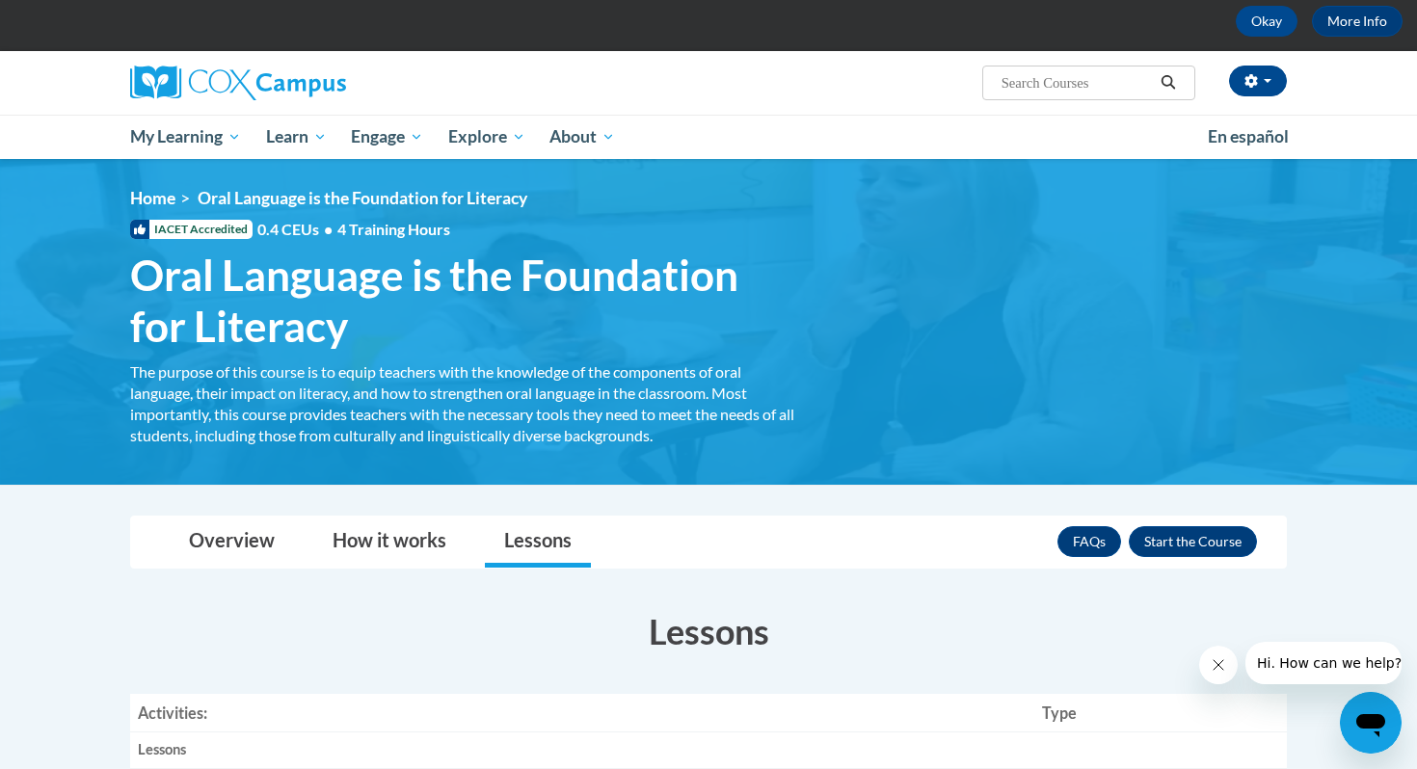
scroll to position [0, 0]
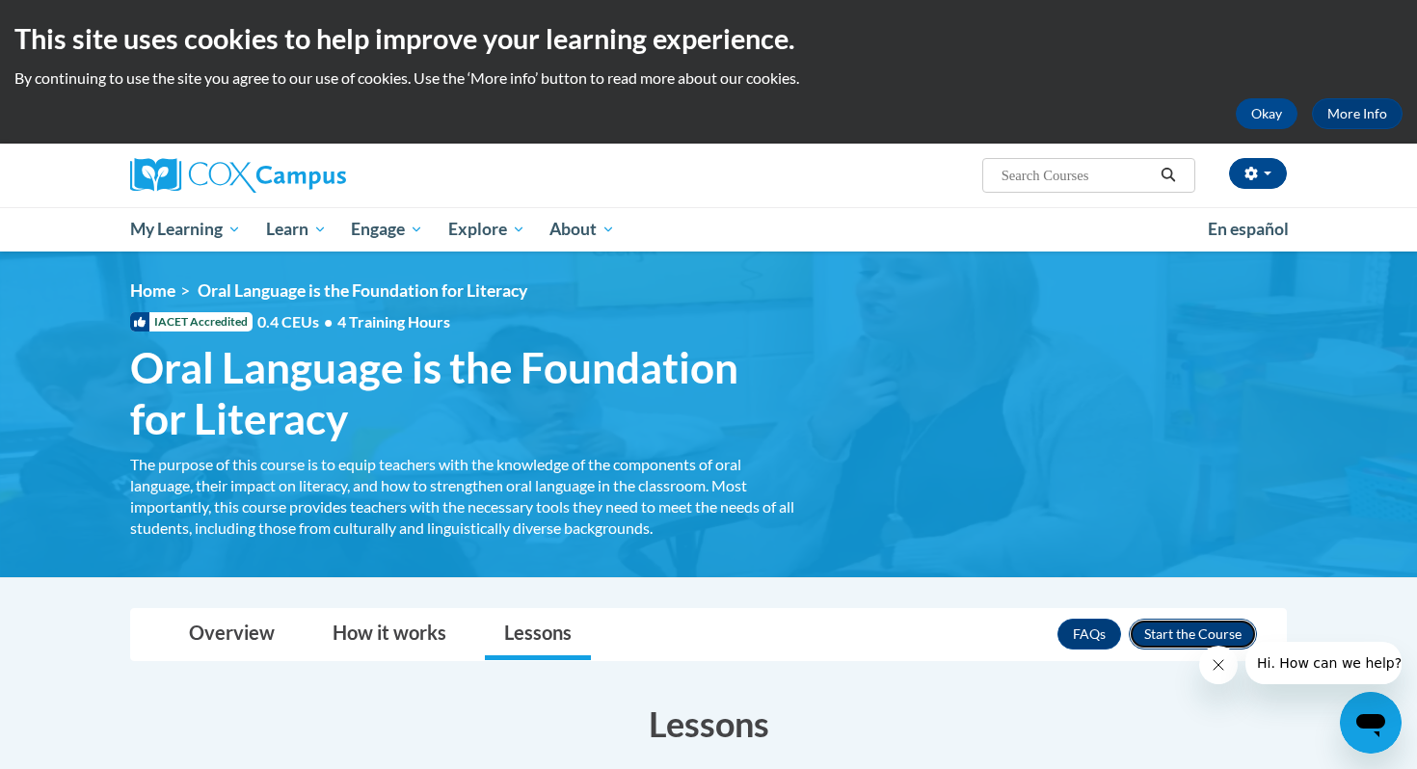
click at [1190, 630] on button "Enroll" at bounding box center [1193, 634] width 128 height 31
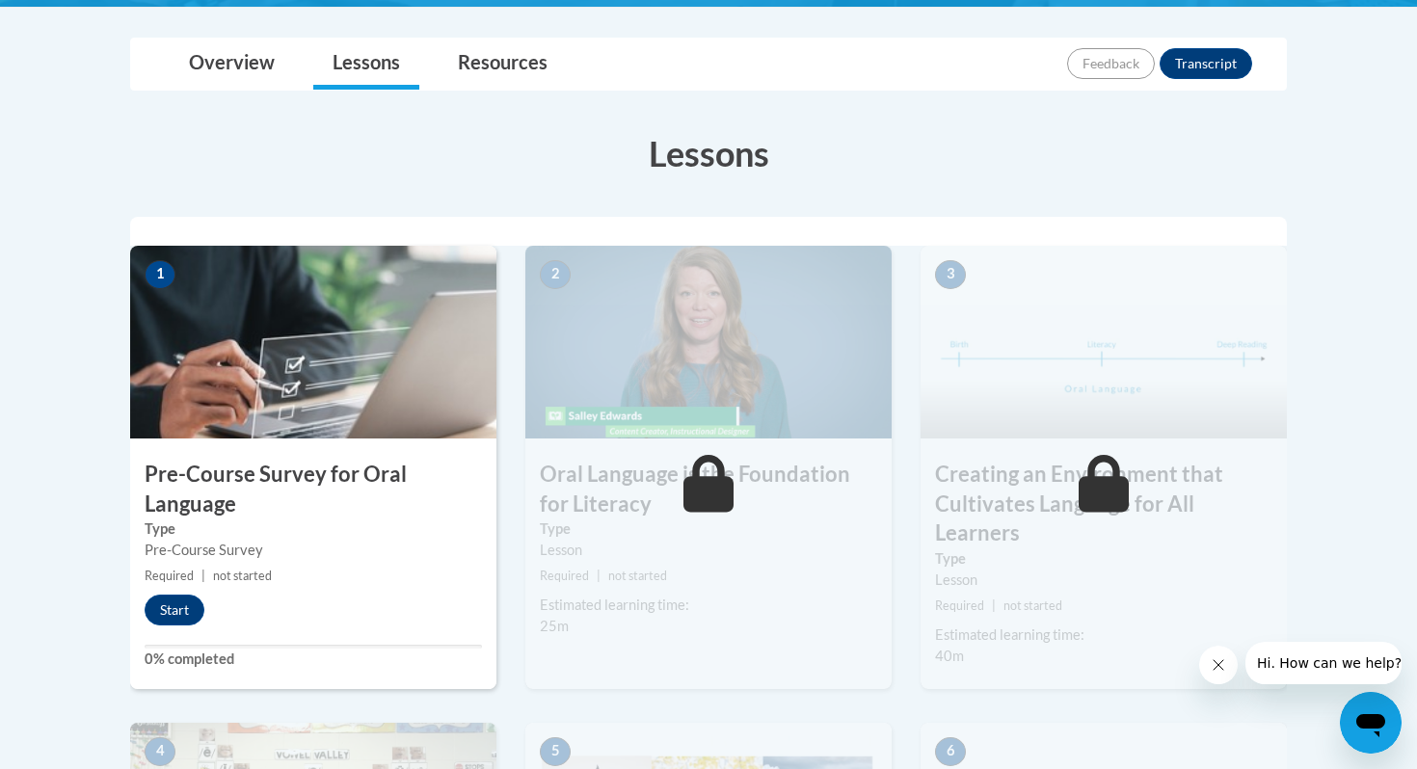
scroll to position [544, 0]
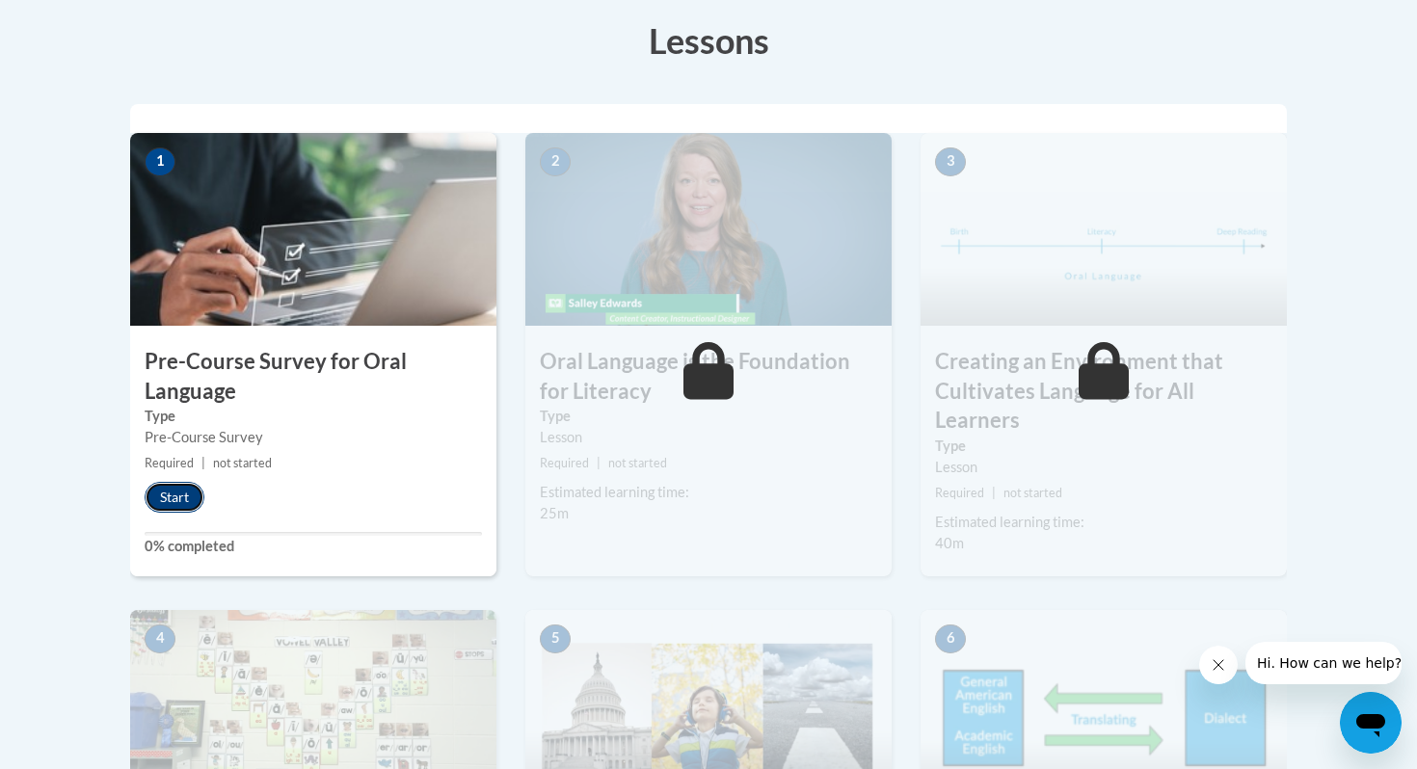
click at [187, 488] on button "Start" at bounding box center [175, 497] width 60 height 31
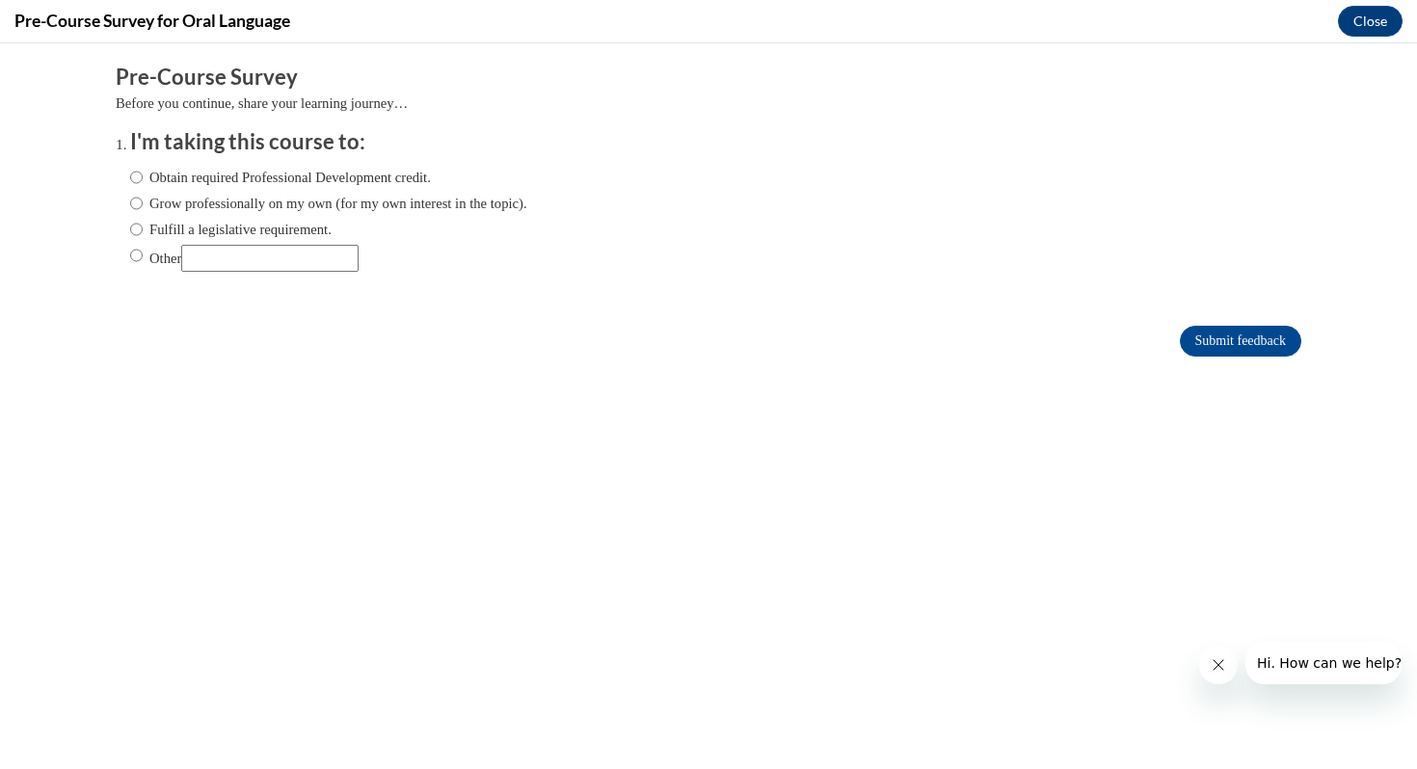
scroll to position [0, 0]
click at [139, 175] on input "Obtain required Professional Development credit." at bounding box center [136, 177] width 13 height 21
radio input "true"
click at [137, 200] on input "Grow professionally on my own (for my own interest in the topic)." at bounding box center [136, 203] width 13 height 21
radio input "true"
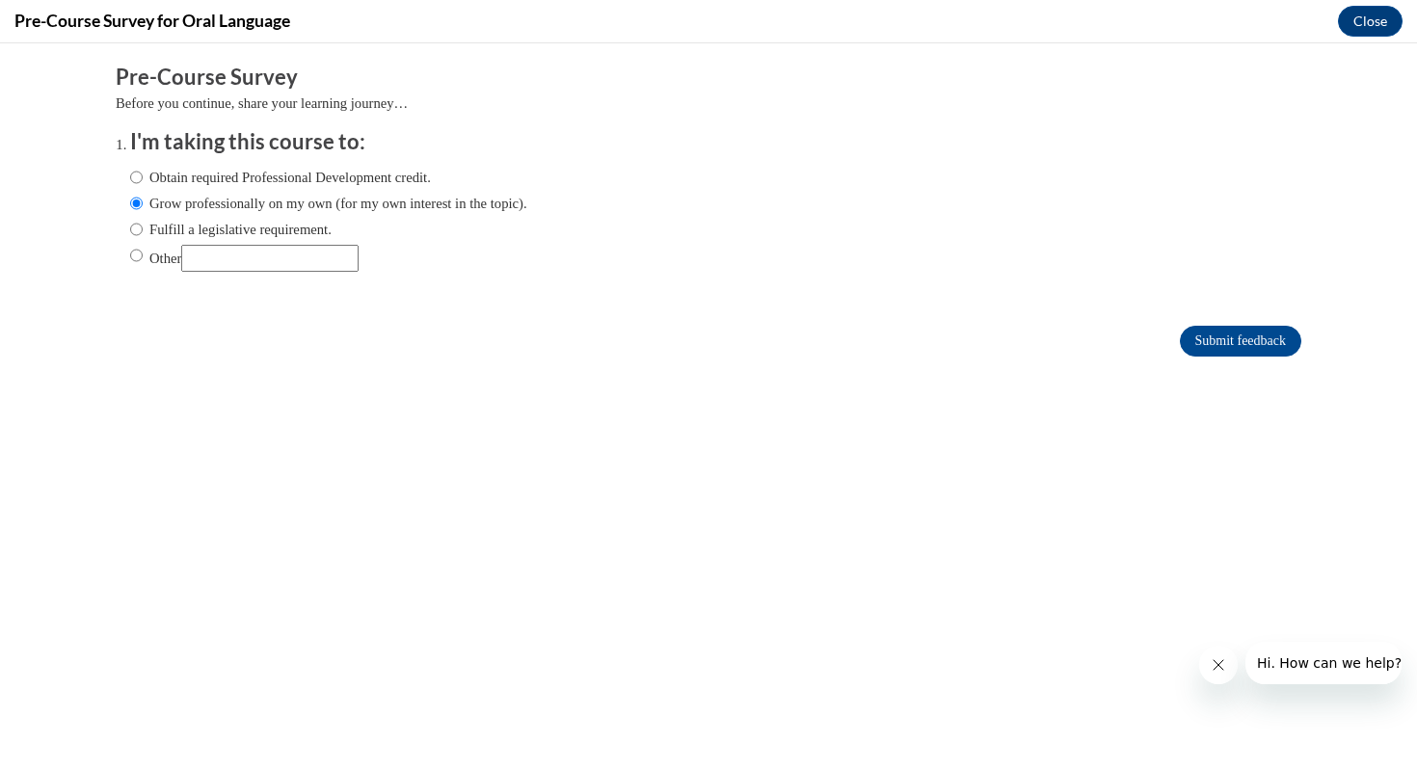
click at [240, 178] on label "Obtain required Professional Development credit." at bounding box center [280, 177] width 301 height 21
click at [143, 178] on input "Obtain required Professional Development credit." at bounding box center [136, 177] width 13 height 21
radio input "true"
click at [1236, 342] on input "Submit feedback" at bounding box center [1240, 341] width 121 height 31
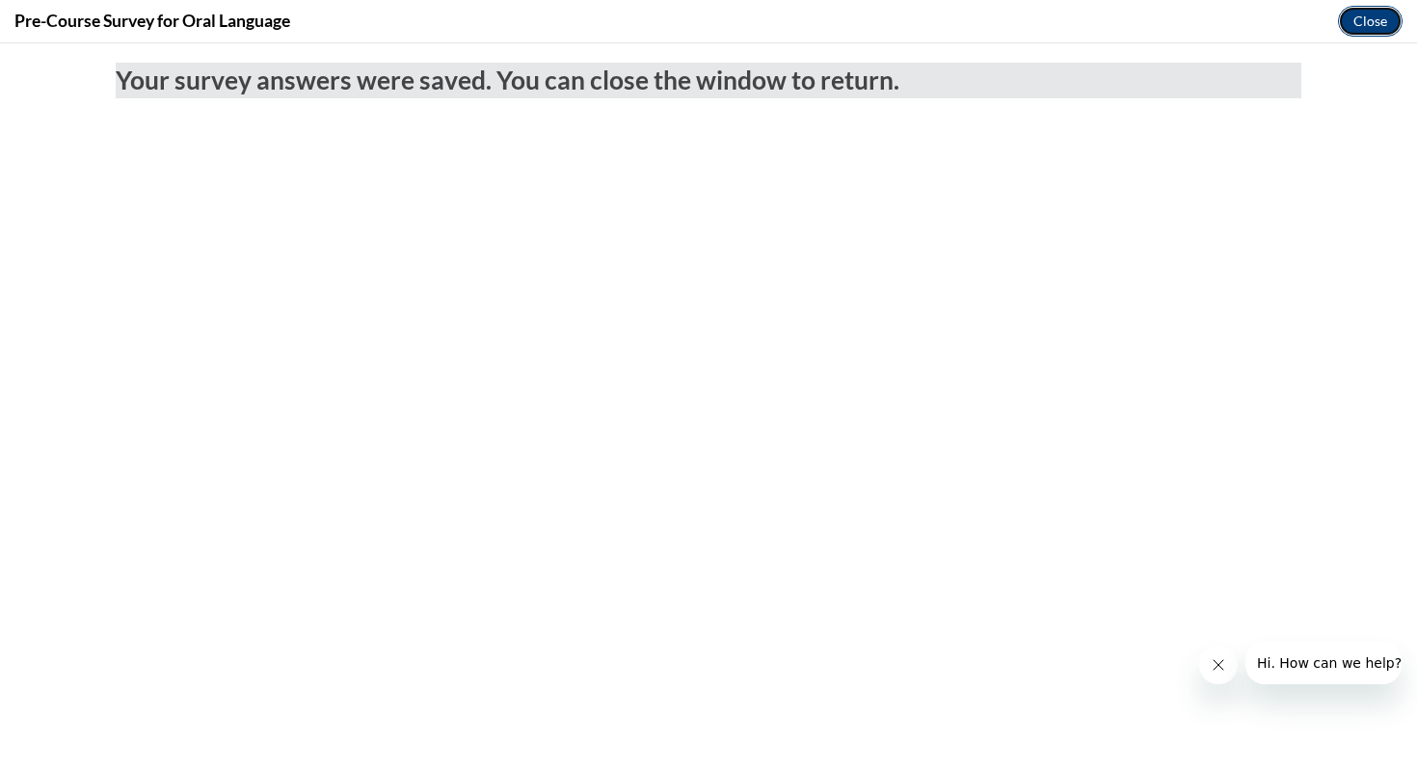
click at [1371, 33] on button "Close" at bounding box center [1370, 21] width 65 height 31
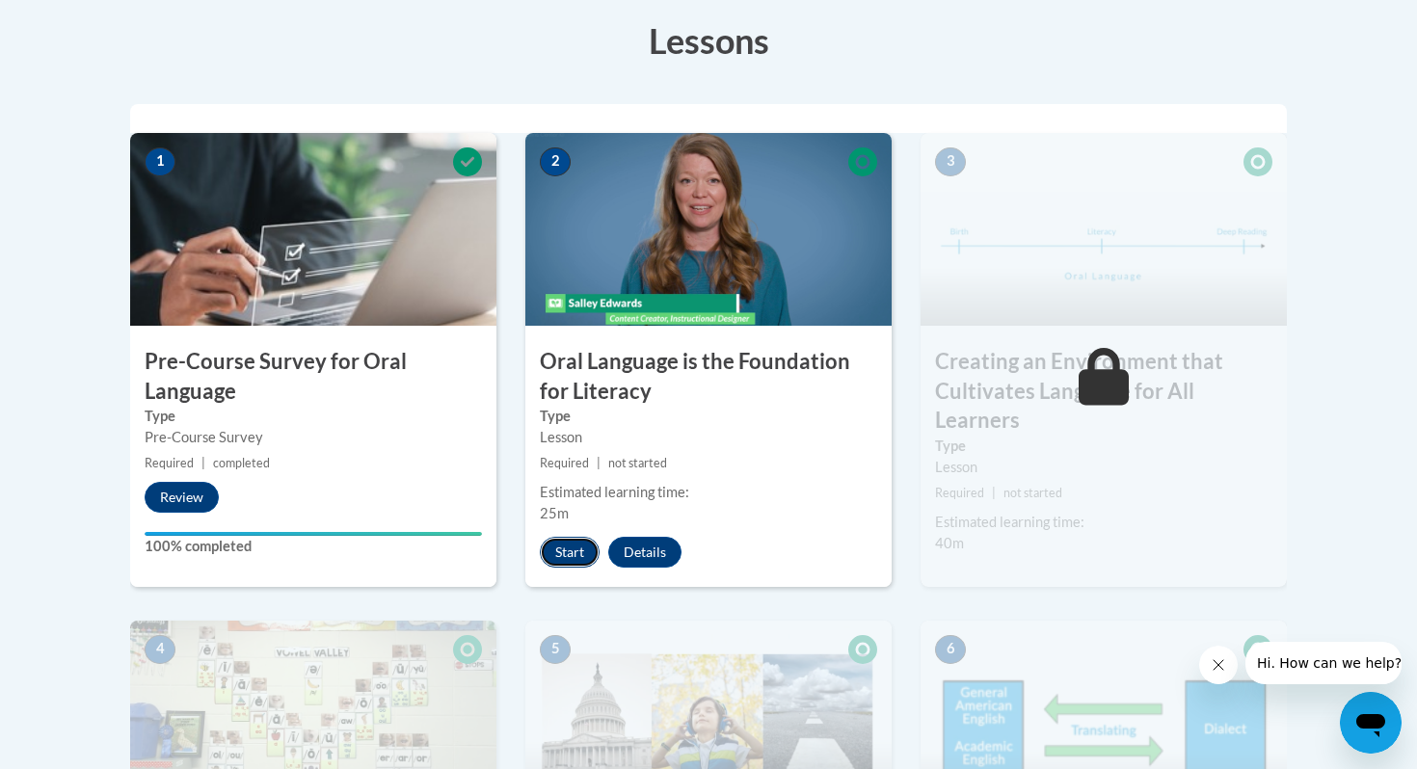
click at [580, 557] on button "Start" at bounding box center [570, 552] width 60 height 31
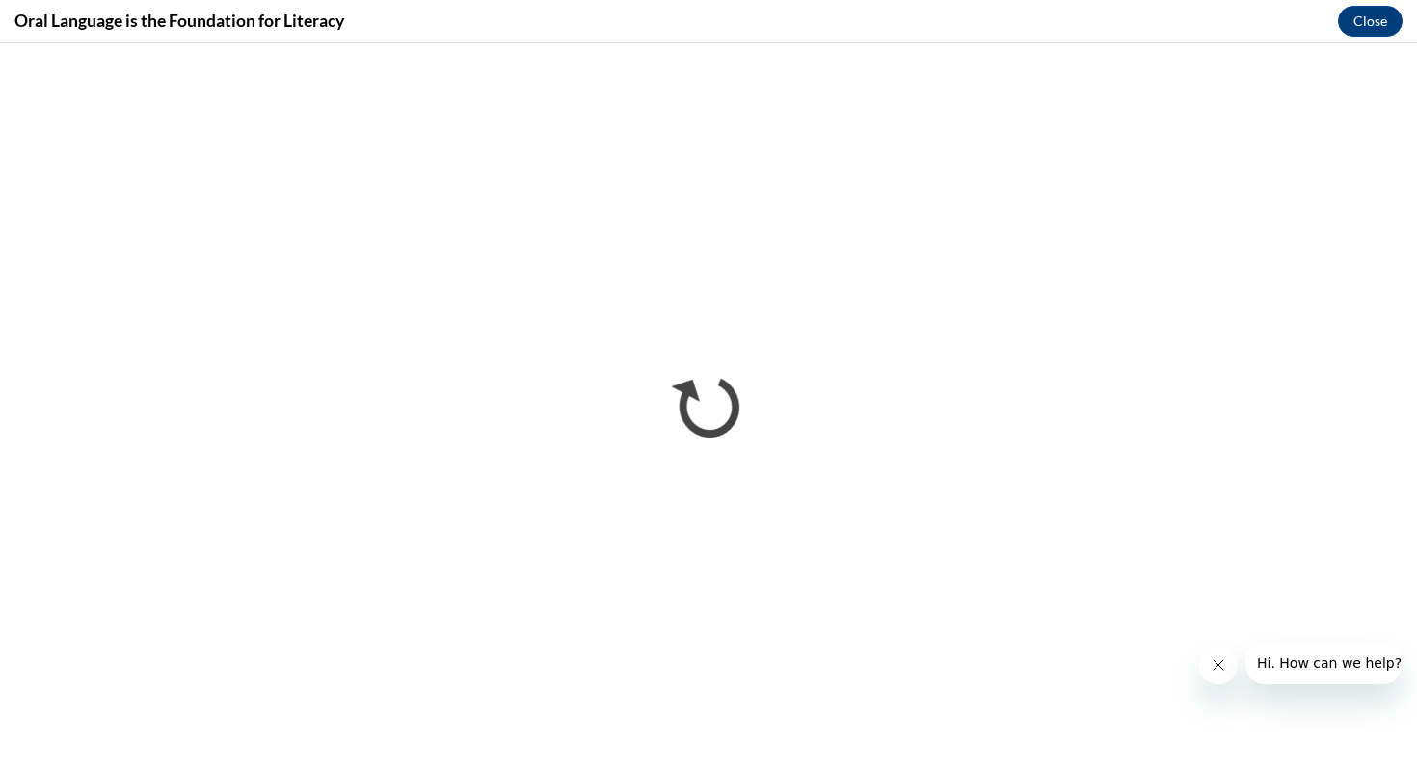
click at [1214, 651] on button "Close message from company" at bounding box center [1218, 665] width 39 height 39
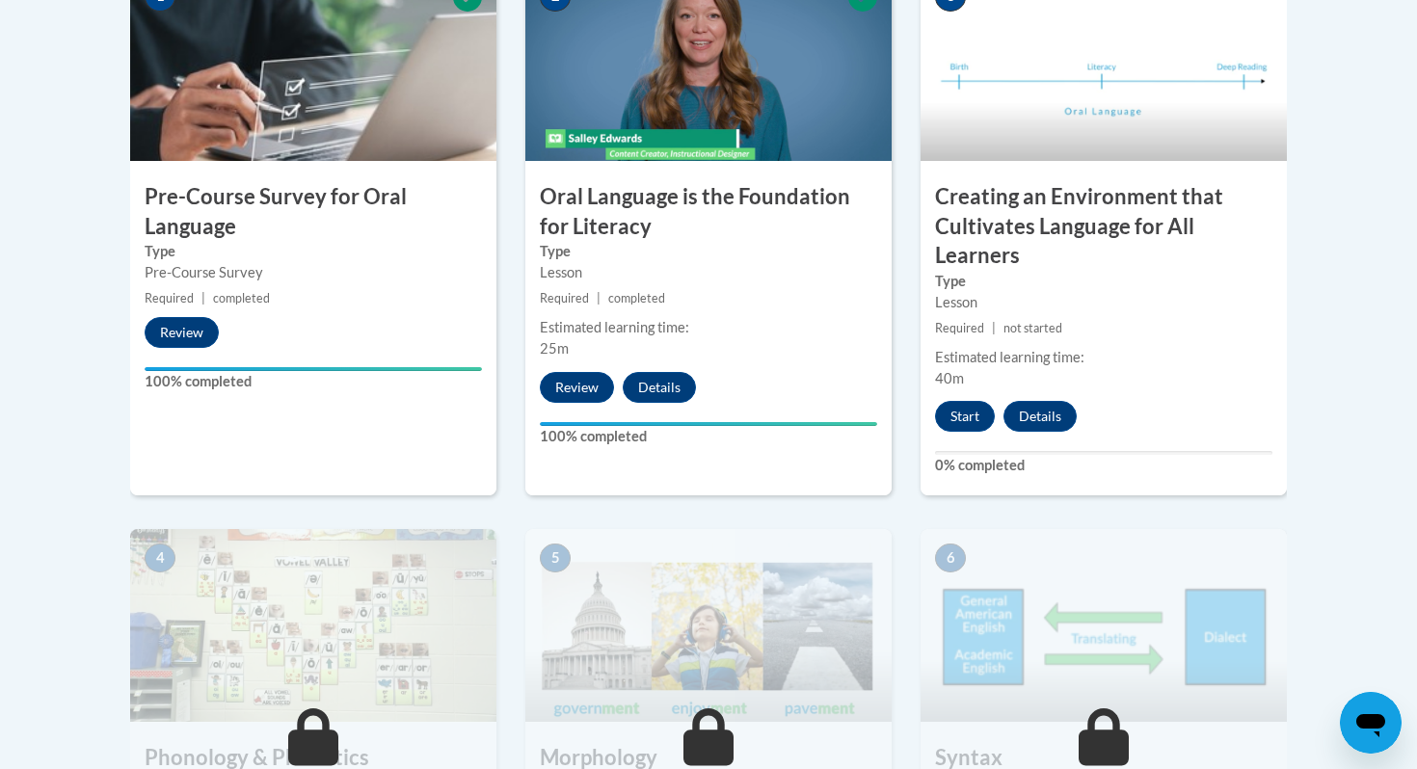
scroll to position [709, 0]
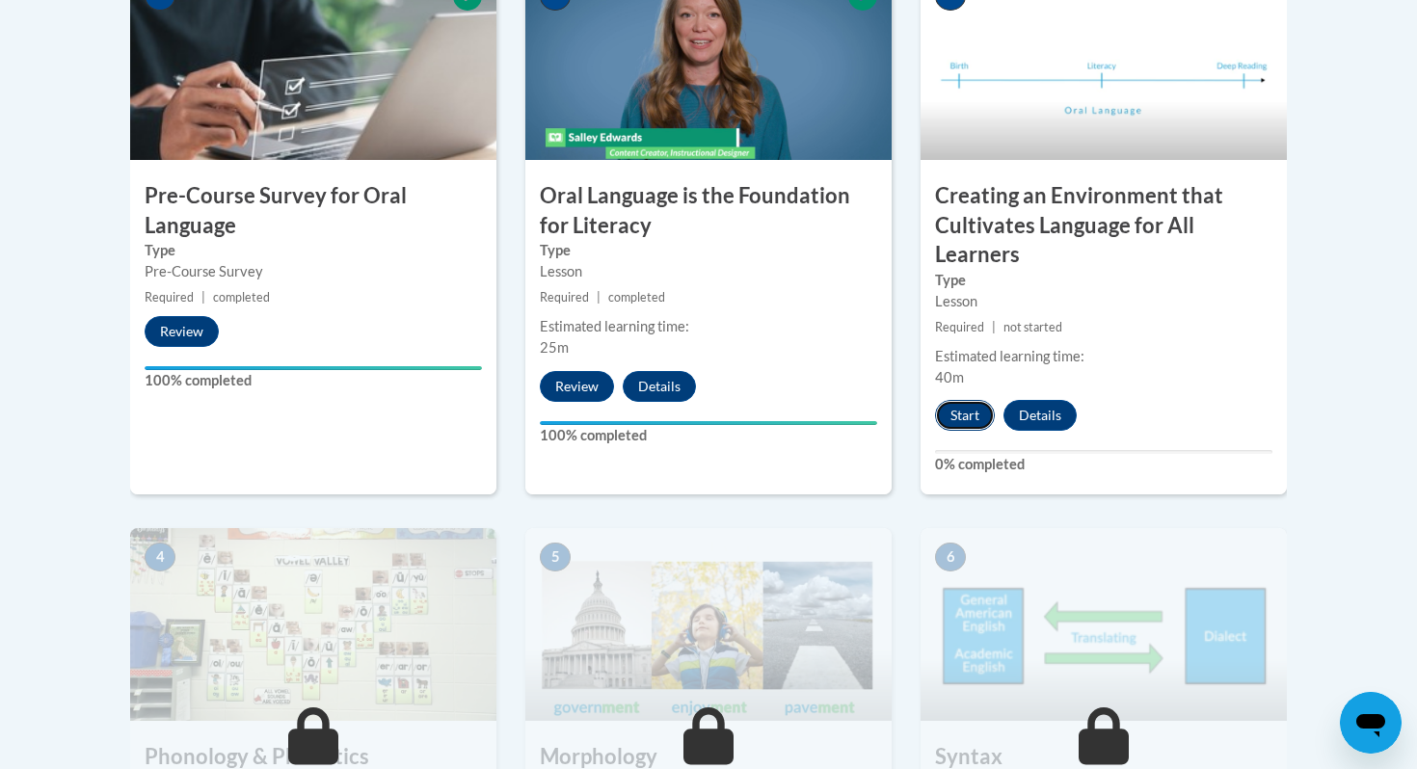
click at [975, 426] on button "Start" at bounding box center [965, 415] width 60 height 31
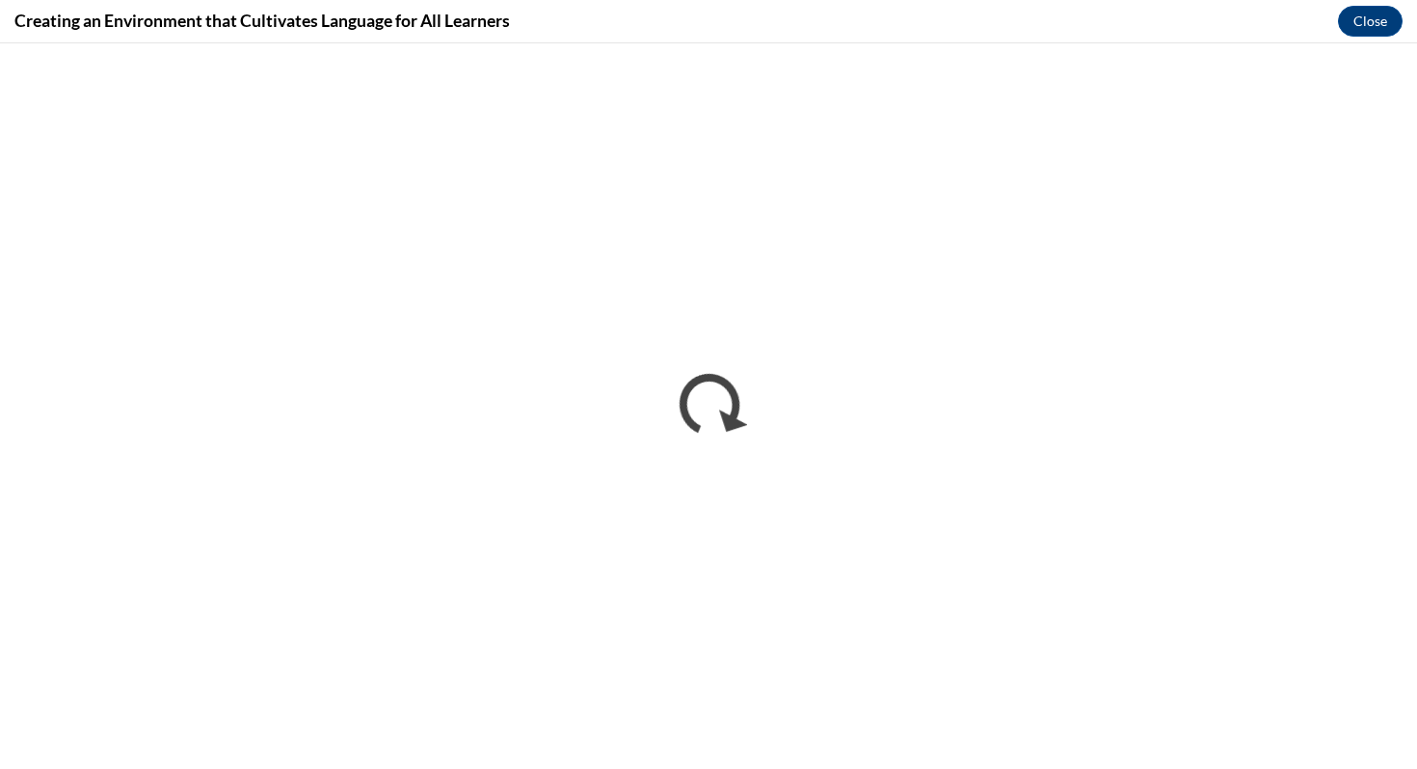
scroll to position [0, 0]
click at [1372, 14] on button "Close" at bounding box center [1370, 21] width 65 height 31
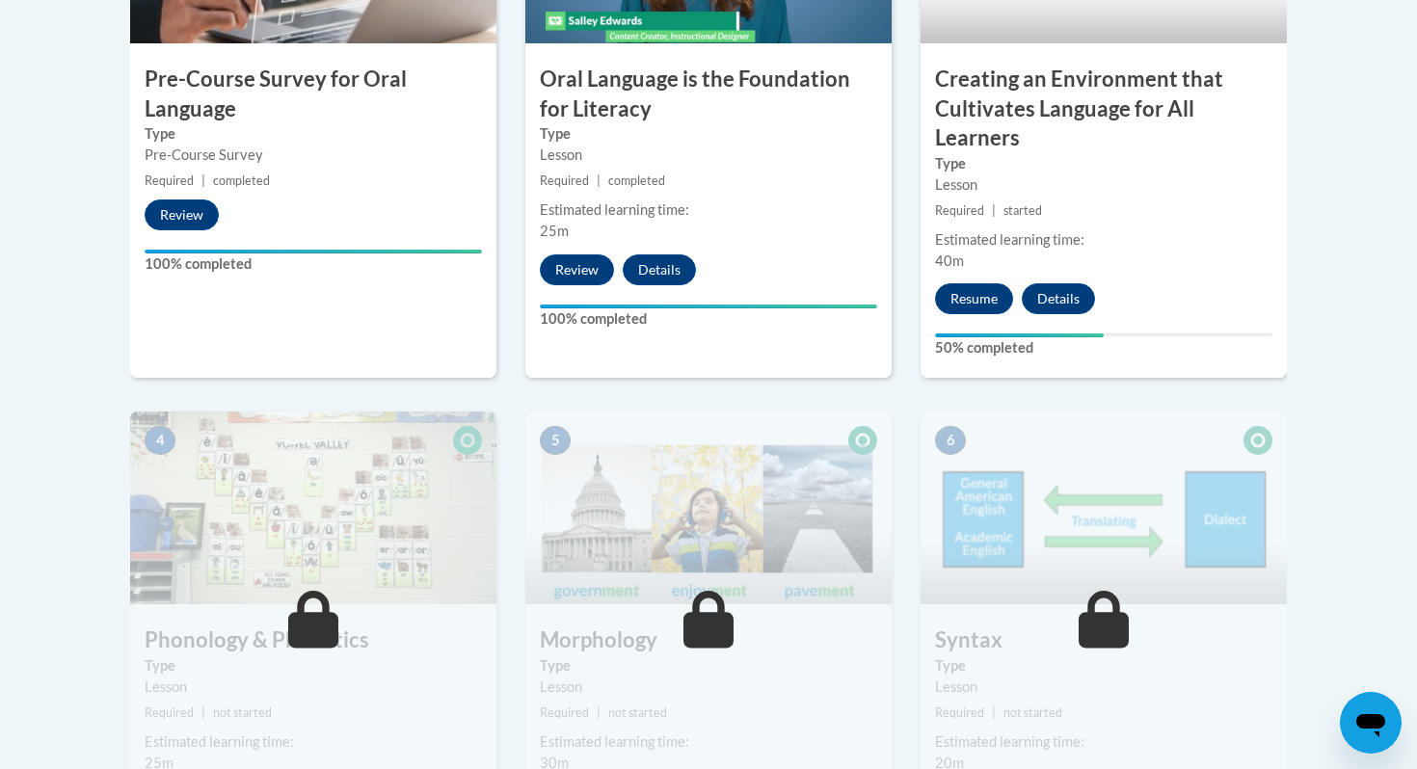
scroll to position [833, 0]
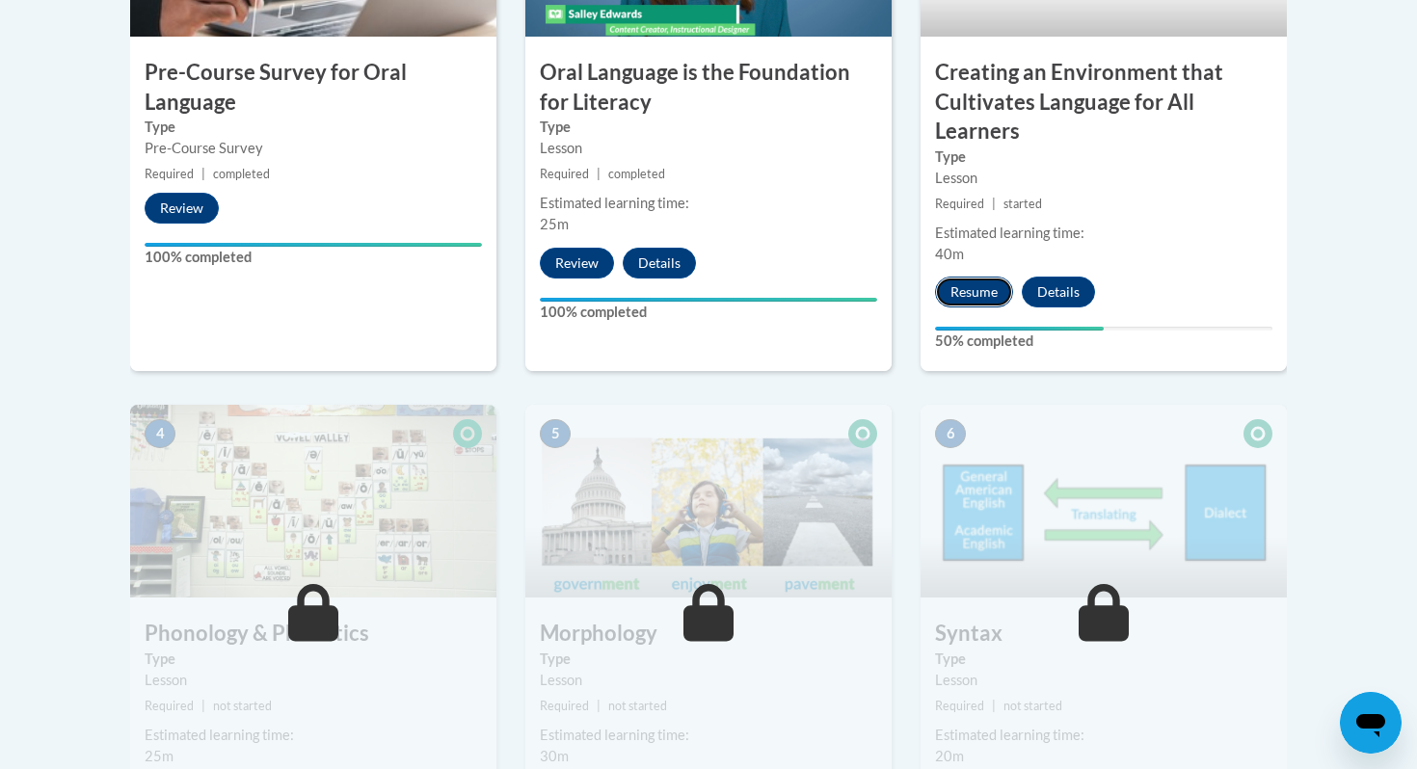
click at [989, 286] on button "Resume" at bounding box center [974, 292] width 78 height 31
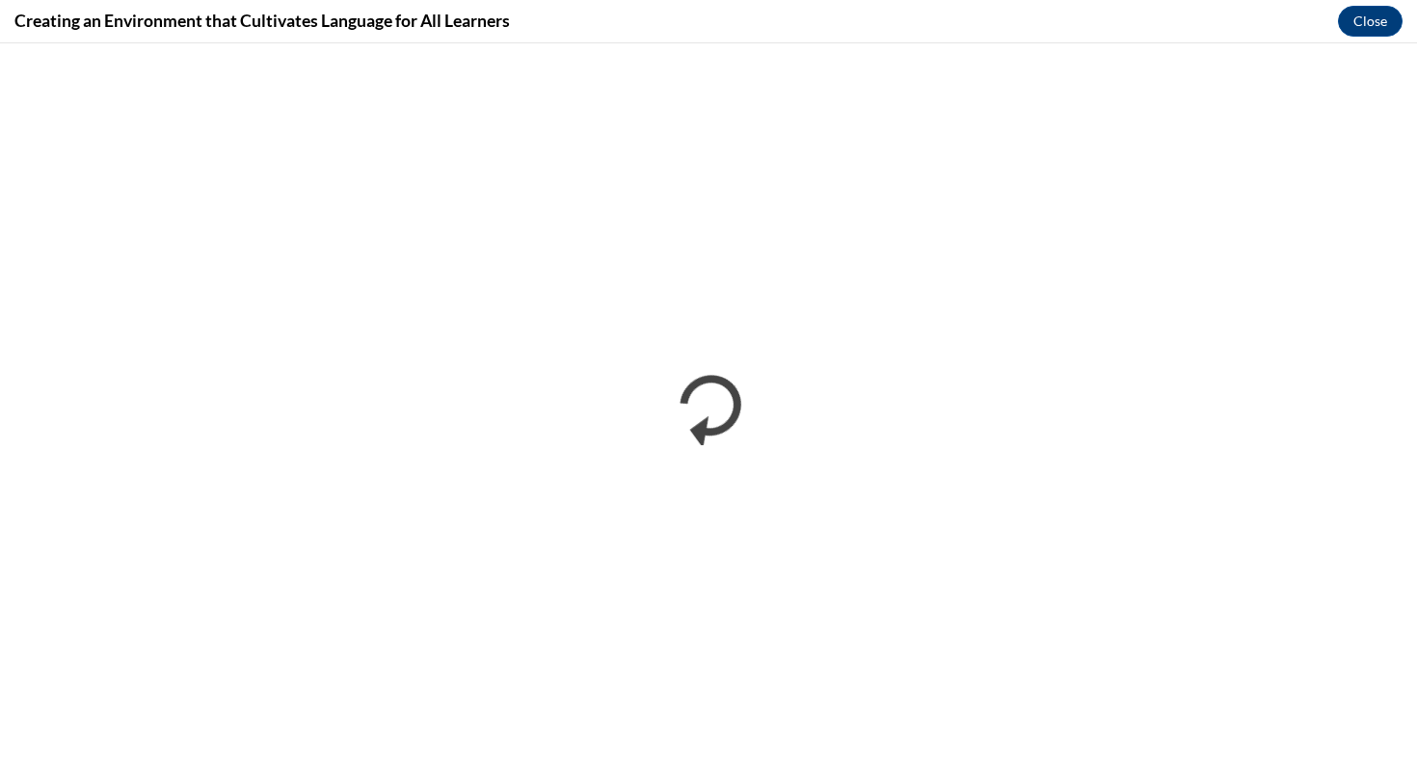
scroll to position [0, 0]
